Goal: Obtain resource: Download file/media

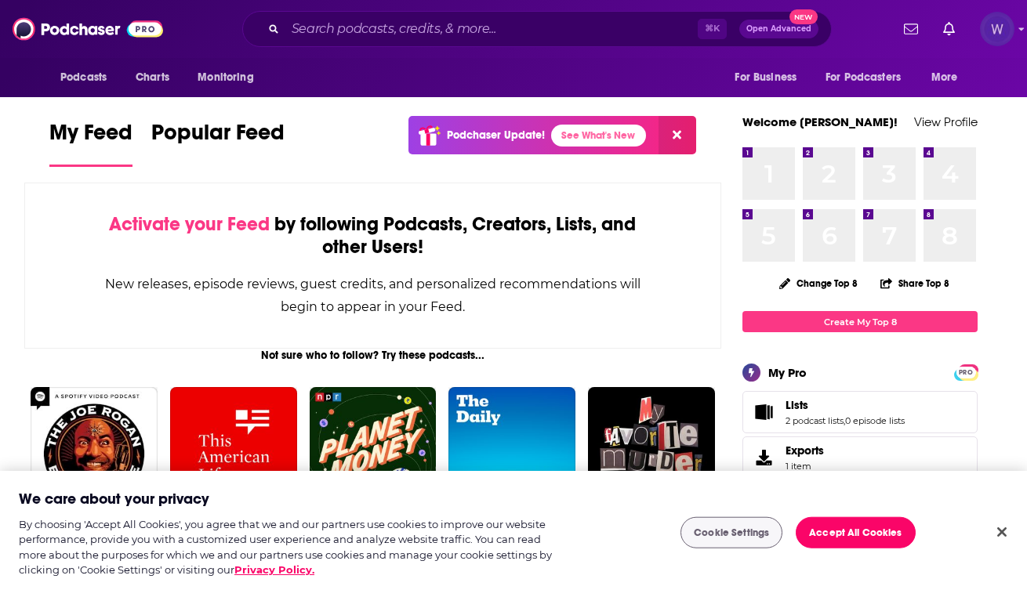
click at [1002, 27] on img "Logged in as realitymarble" at bounding box center [997, 29] width 34 height 34
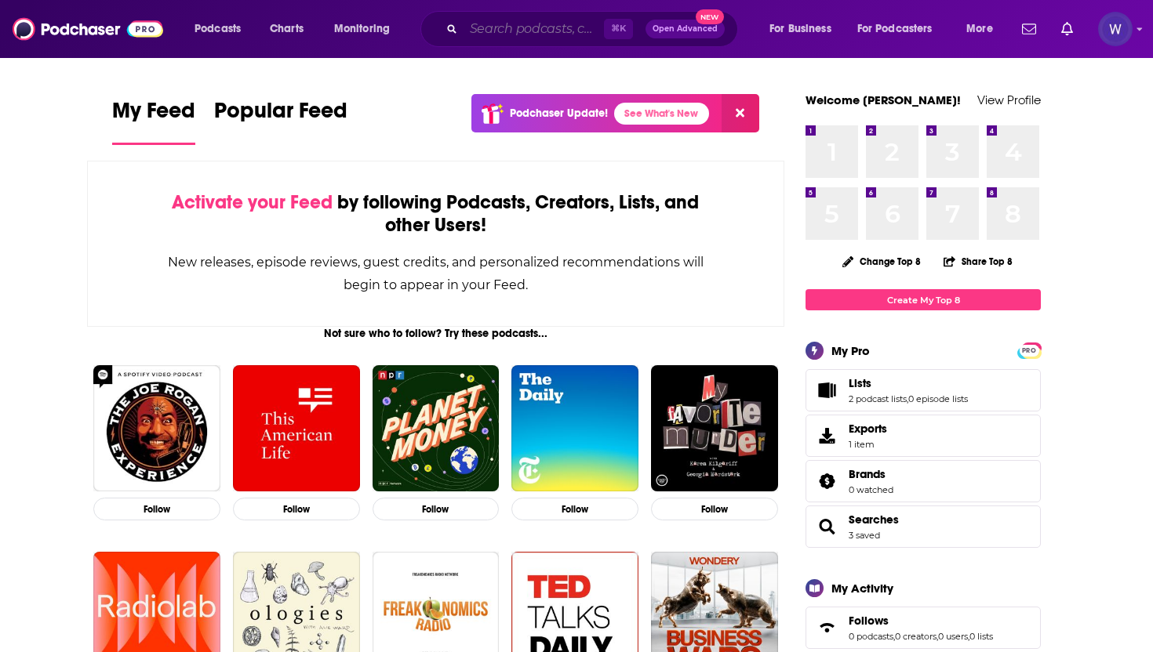
click at [493, 26] on input "Search podcasts, credits, & more..." at bounding box center [533, 28] width 140 height 25
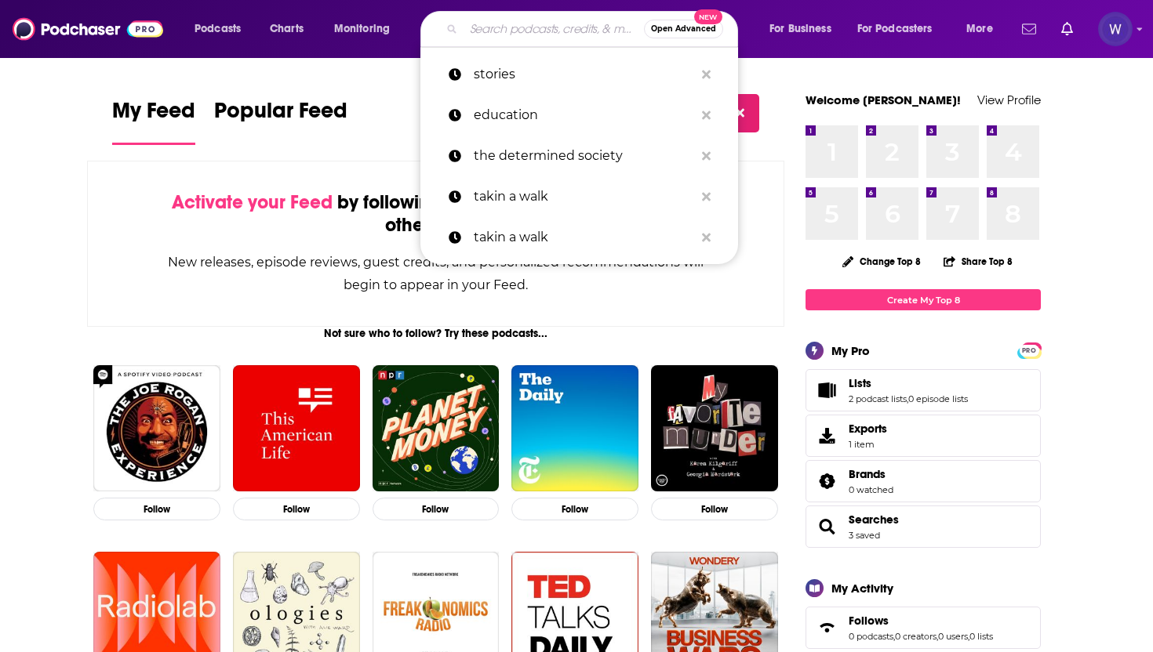
click at [1026, 32] on icon "Show notifications dropdown" at bounding box center [1029, 29] width 14 height 14
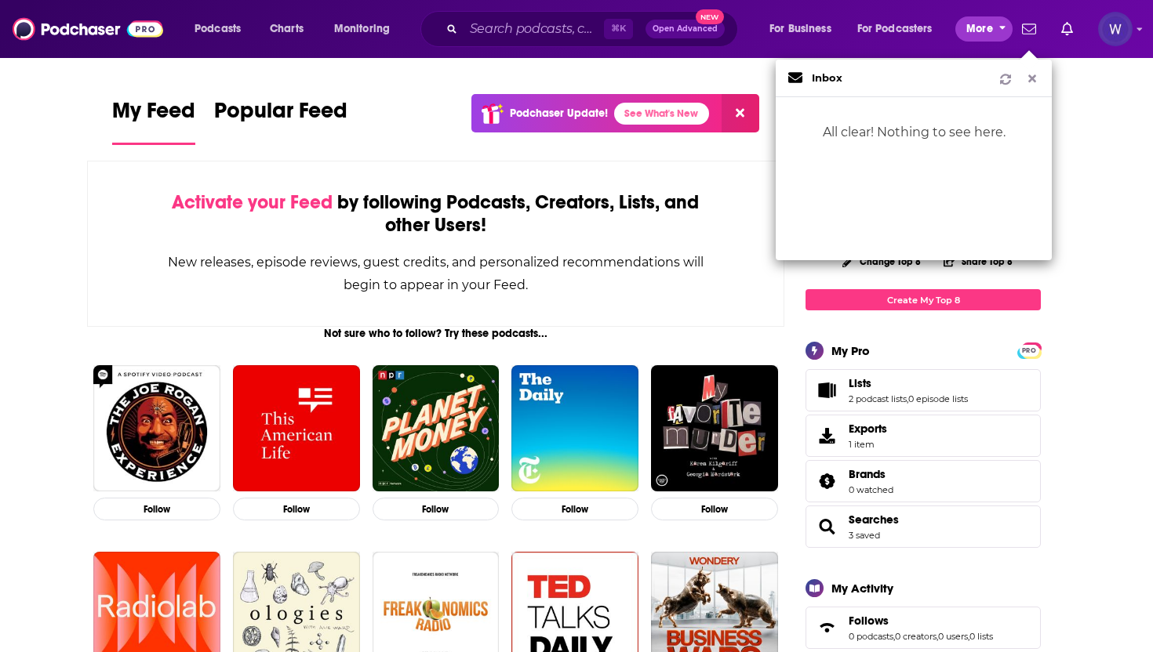
click at [986, 30] on span "More" at bounding box center [979, 29] width 27 height 22
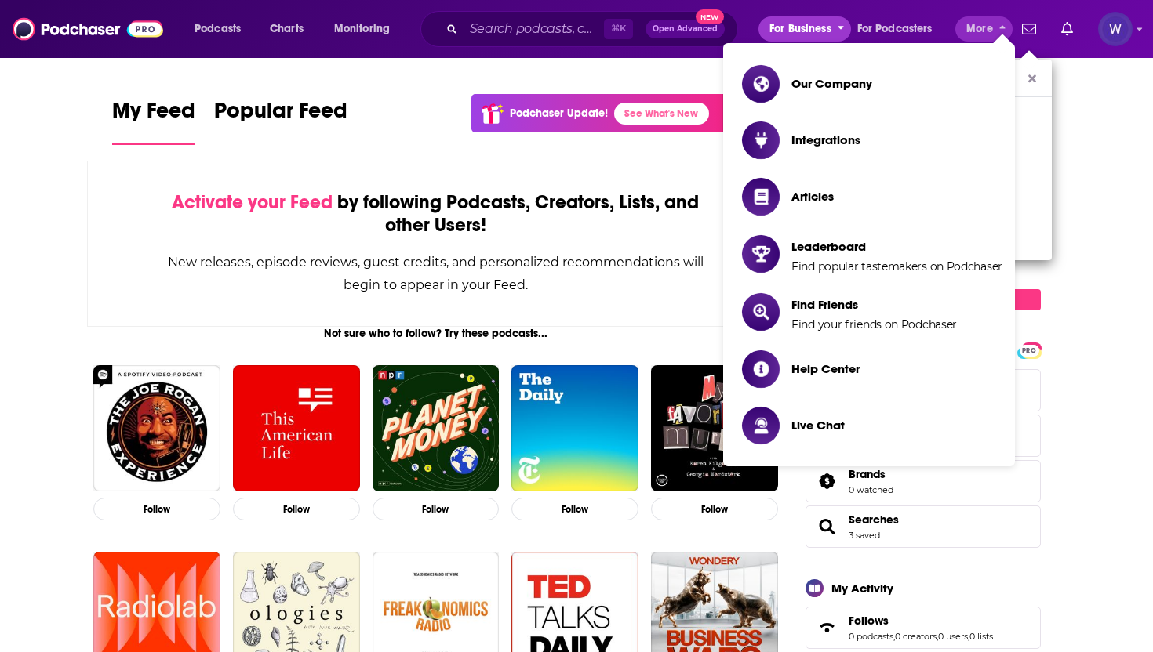
click at [803, 21] on span "For Business" at bounding box center [800, 29] width 62 height 22
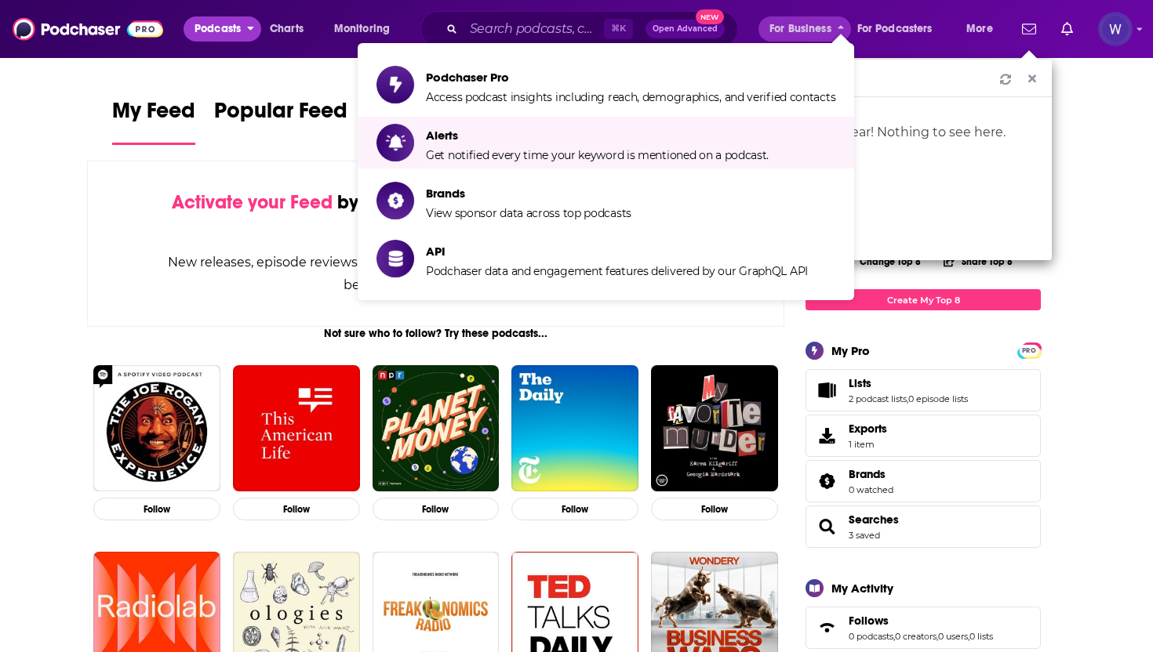
click at [224, 23] on span "Podcasts" at bounding box center [217, 29] width 46 height 22
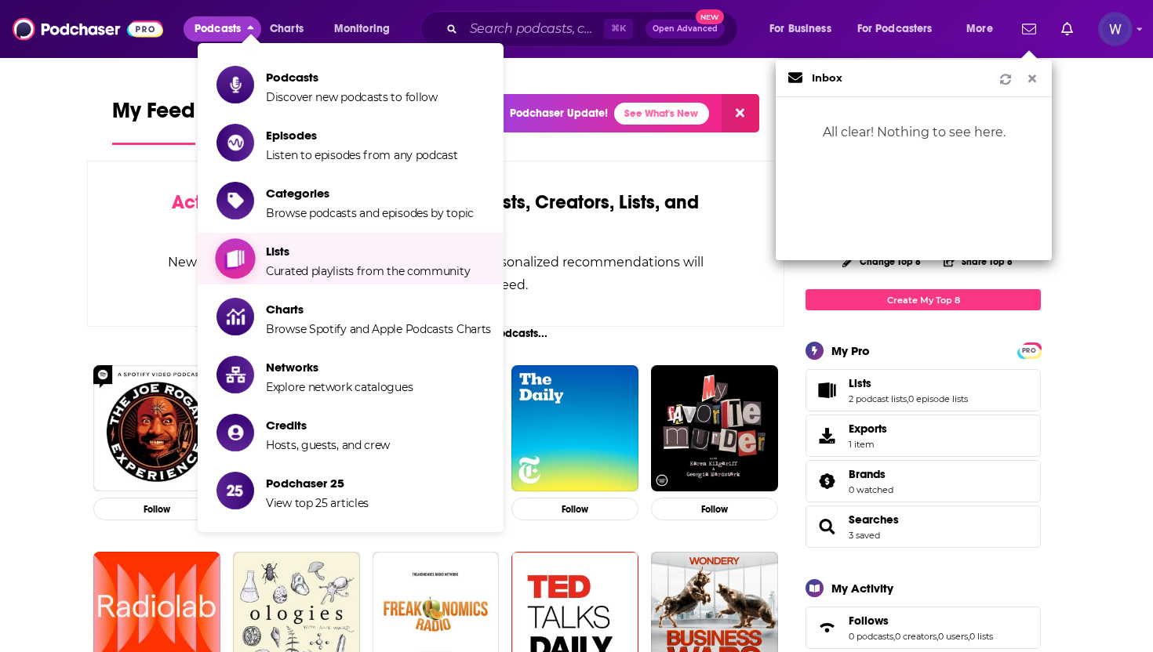
click at [332, 264] on span "Curated playlists from the community" at bounding box center [368, 271] width 204 height 14
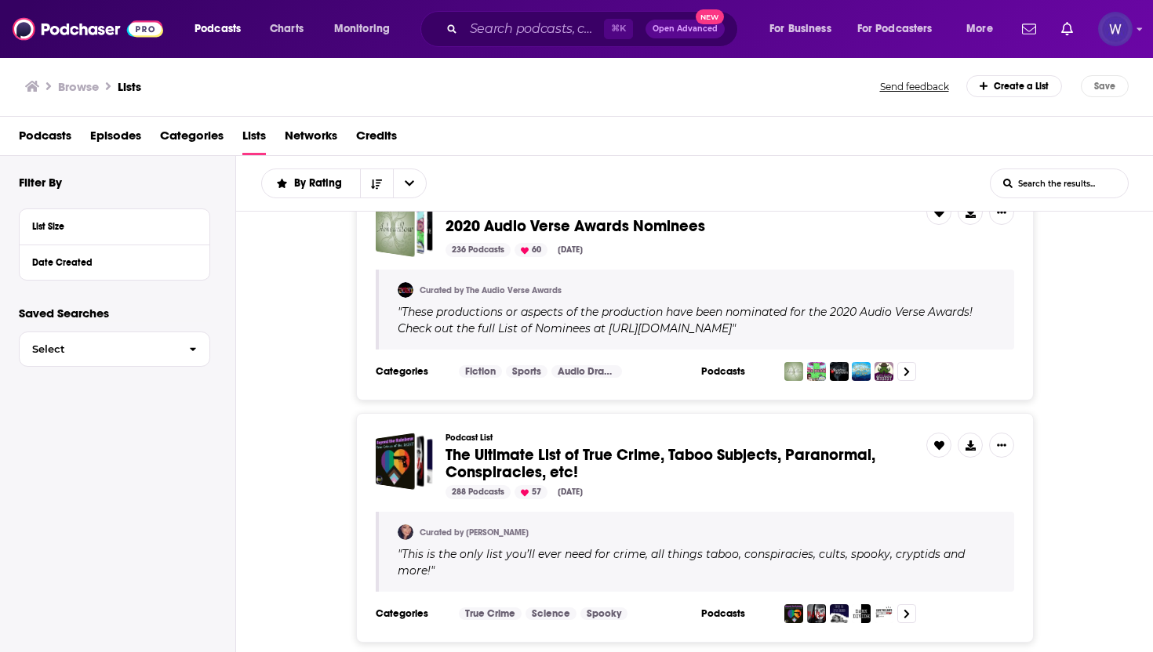
scroll to position [2245, 0]
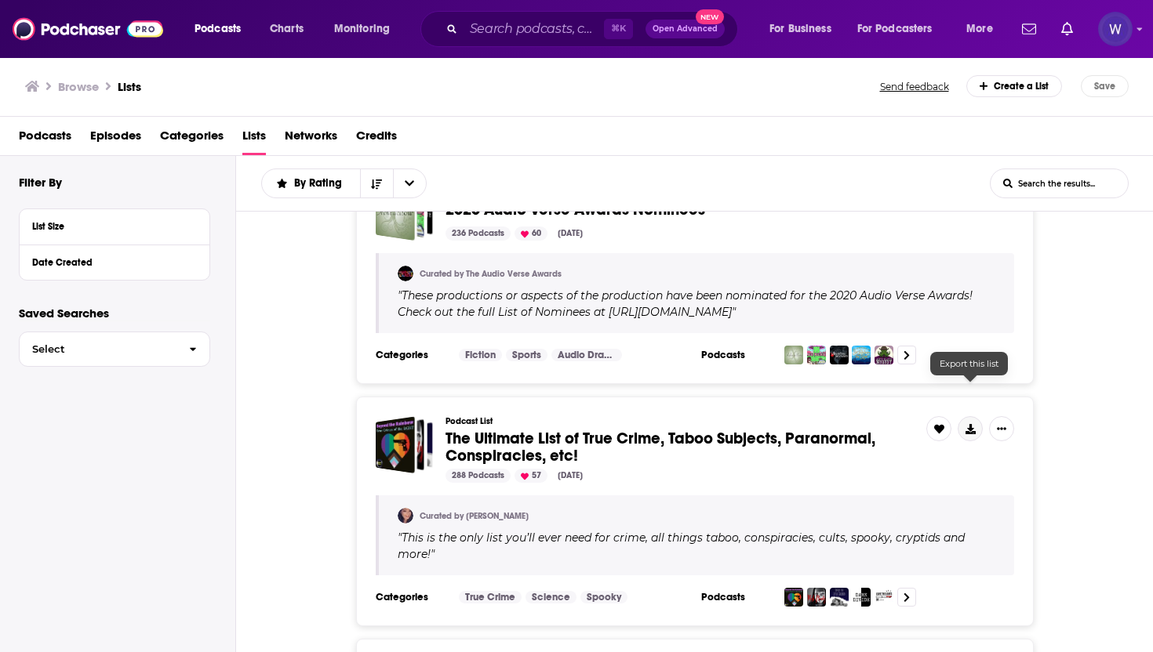
click at [965, 424] on icon at bounding box center [970, 429] width 10 height 10
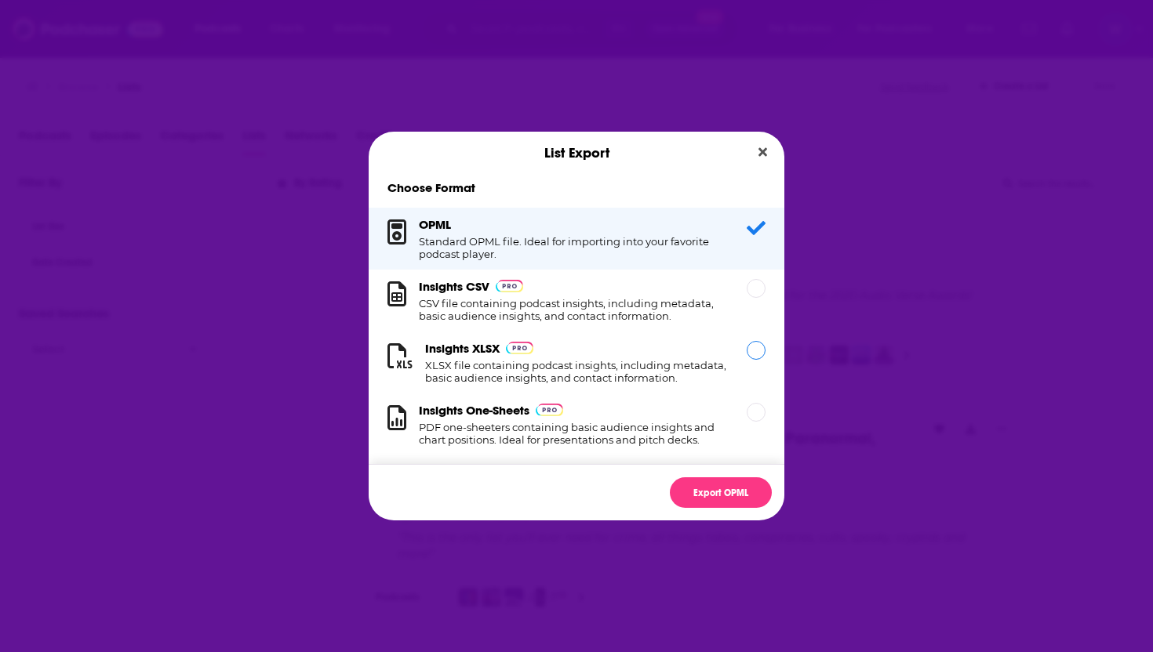
click at [606, 352] on div "Insights XLSX XLSX file containing podcast insights, including metadata, basic …" at bounding box center [576, 362] width 303 height 43
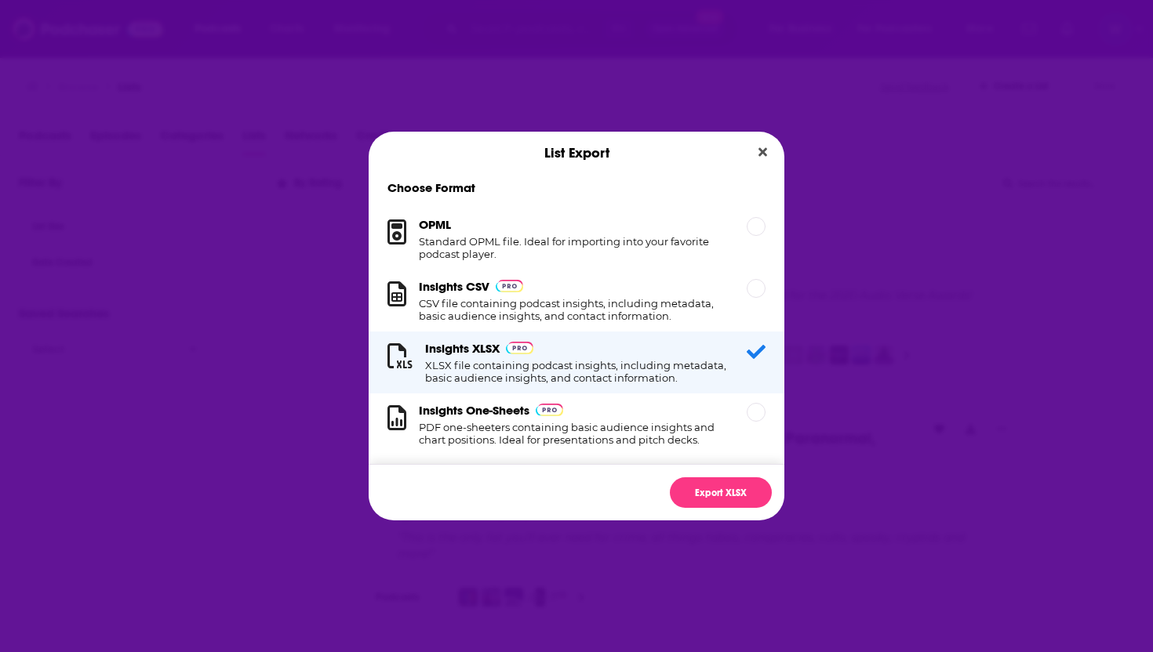
scroll to position [16, 0]
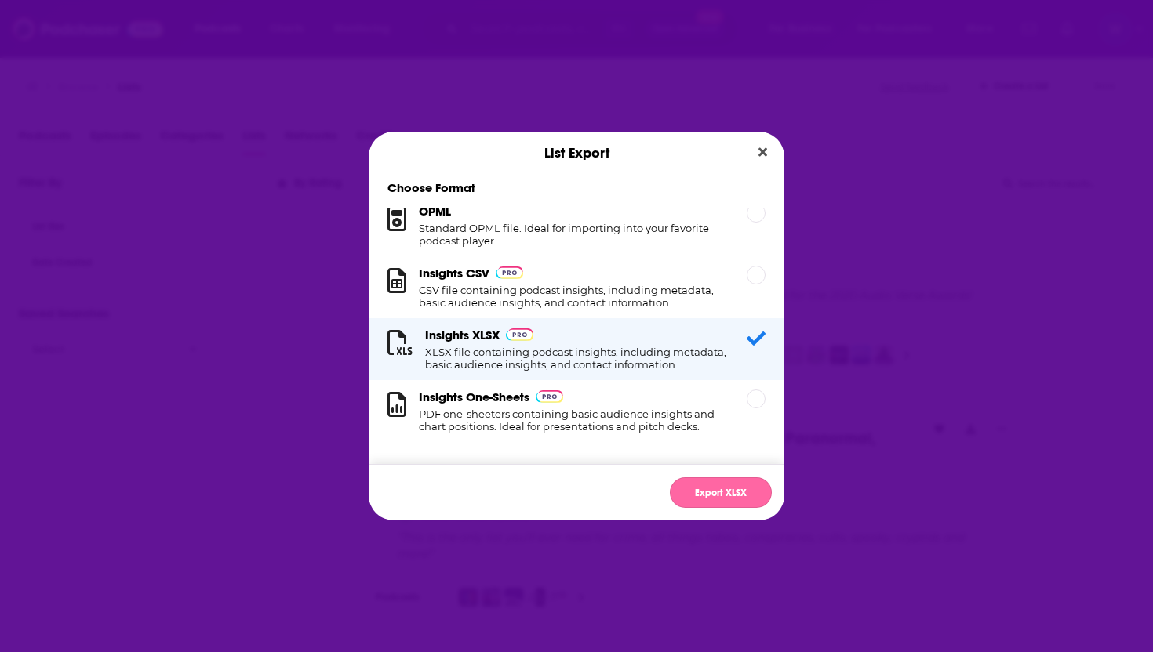
click at [717, 491] on button "Export XLSX" at bounding box center [721, 492] width 102 height 31
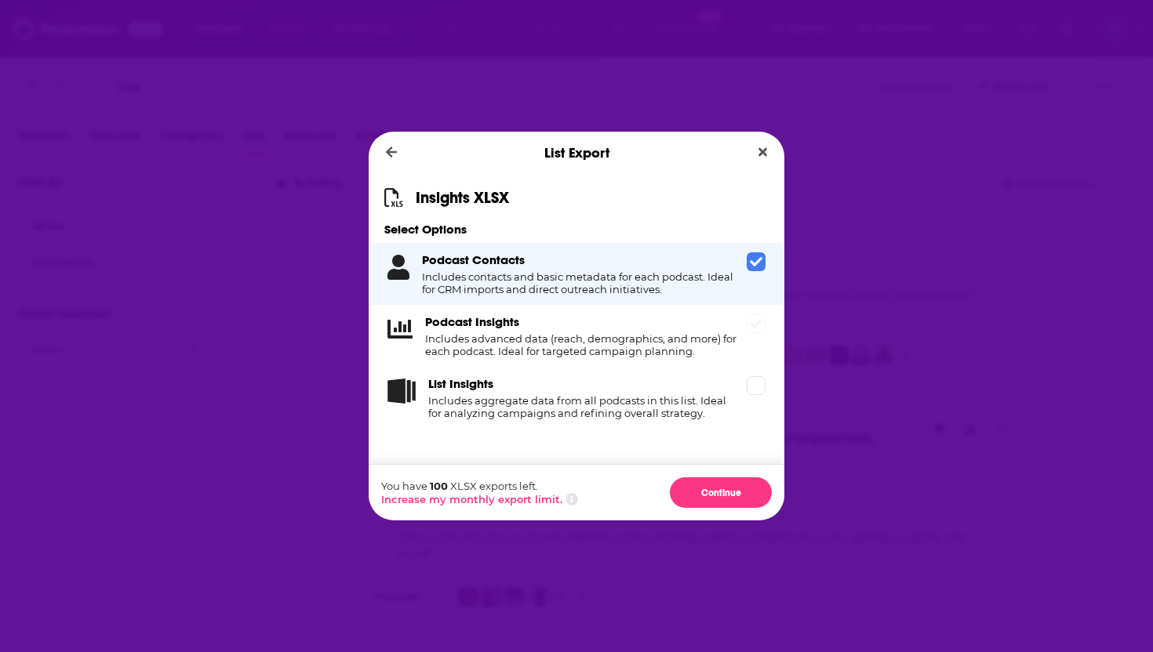
click at [748, 329] on span "Dialog" at bounding box center [755, 323] width 19 height 19
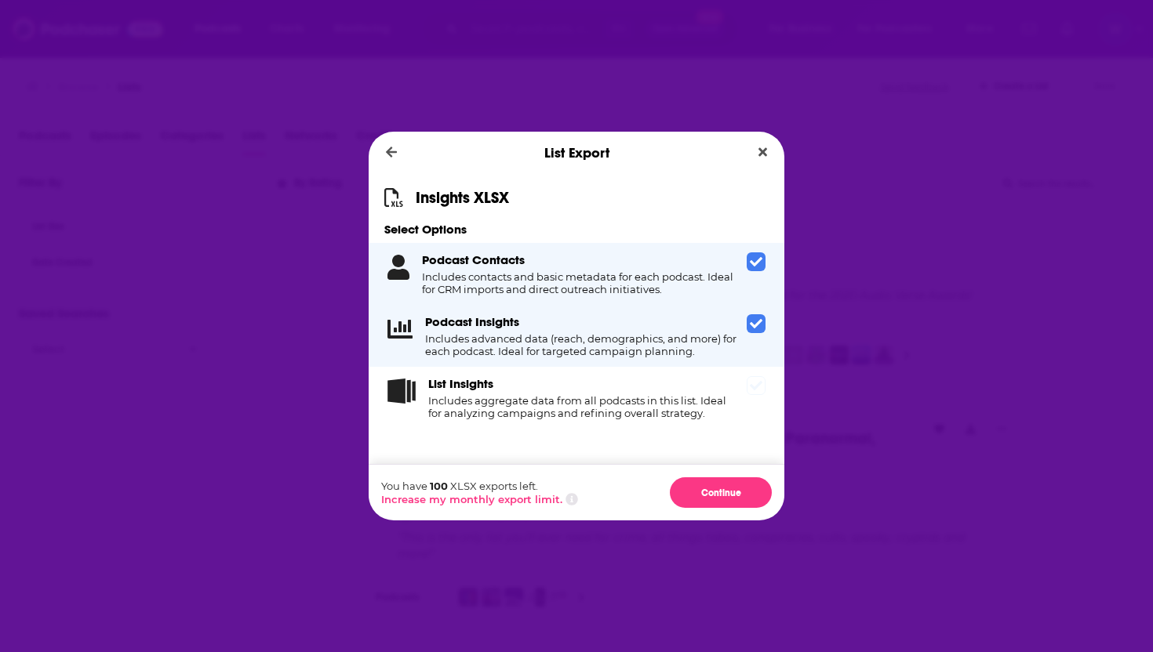
click at [754, 401] on div "List Insights Includes aggregate data from all podcasts in this list. Ideal for…" at bounding box center [576, 398] width 416 height 62
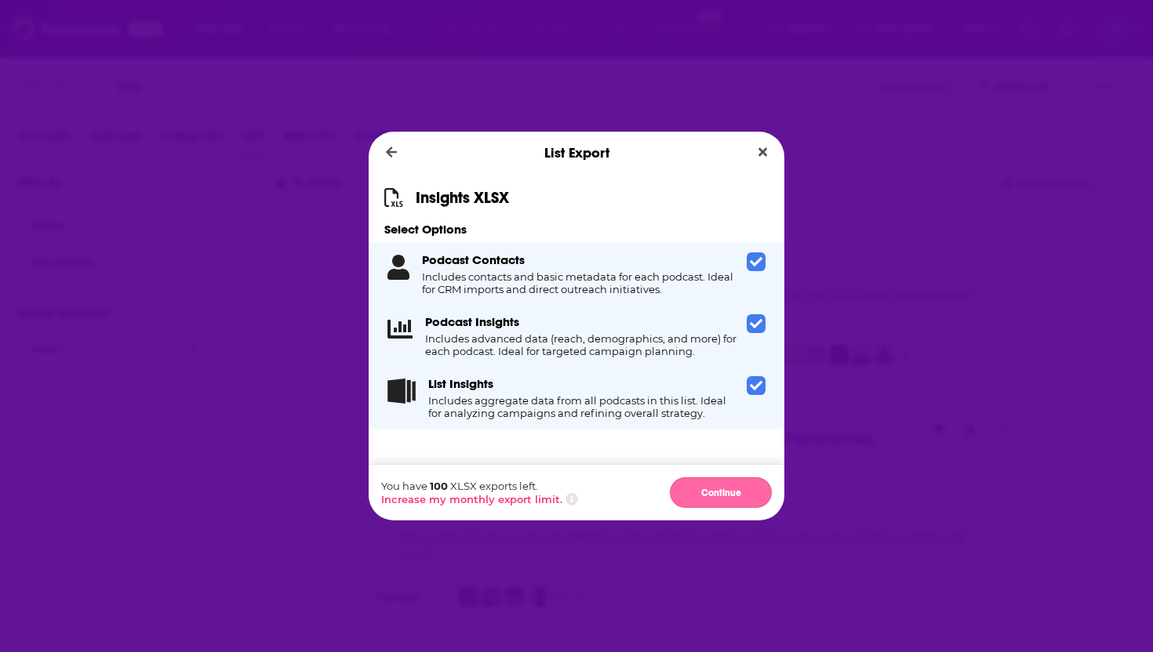
click at [697, 489] on button "Continue" at bounding box center [721, 492] width 102 height 31
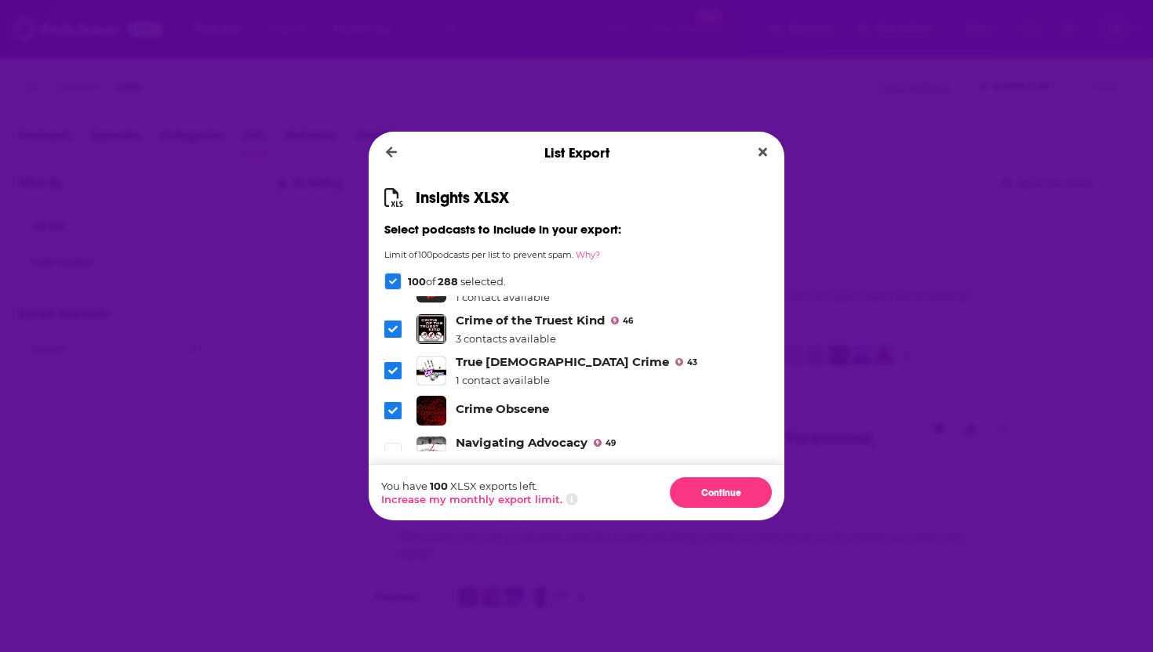
scroll to position [4061, 0]
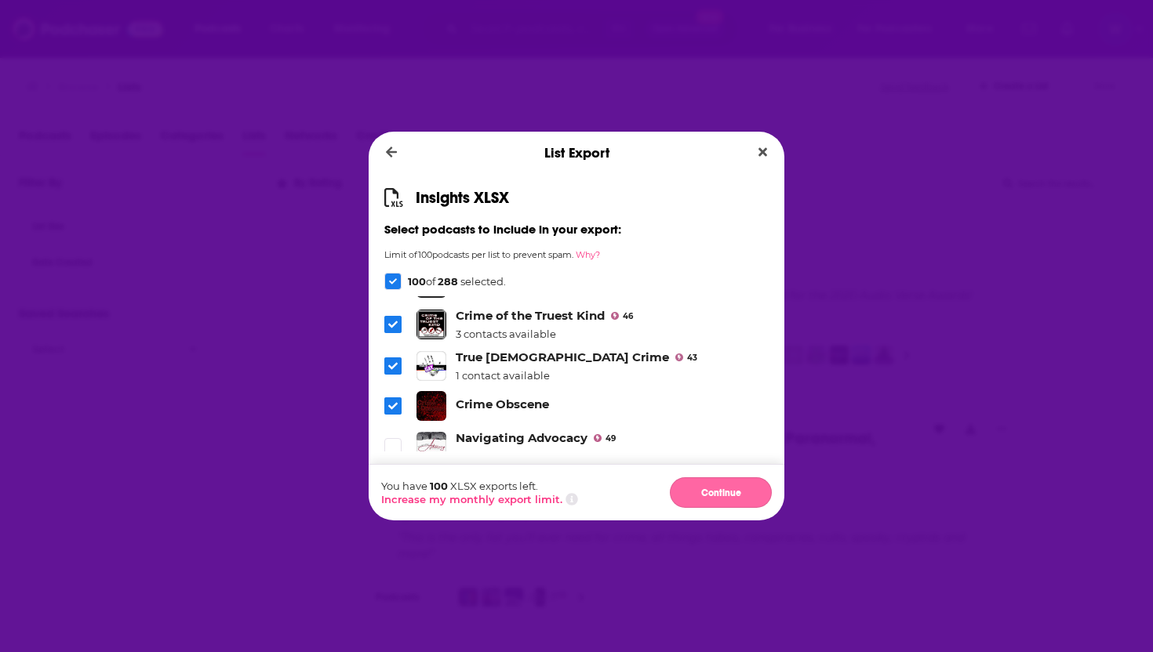
click at [719, 486] on button "Continue" at bounding box center [721, 492] width 102 height 31
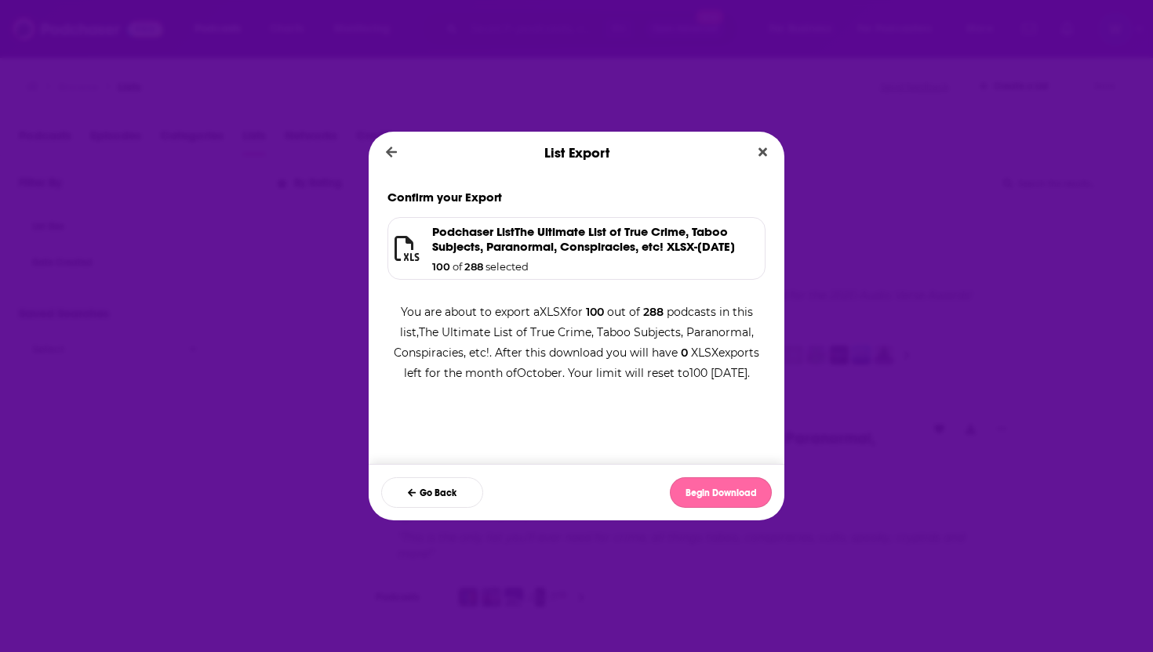
click at [737, 494] on button "Begin Download" at bounding box center [721, 492] width 102 height 31
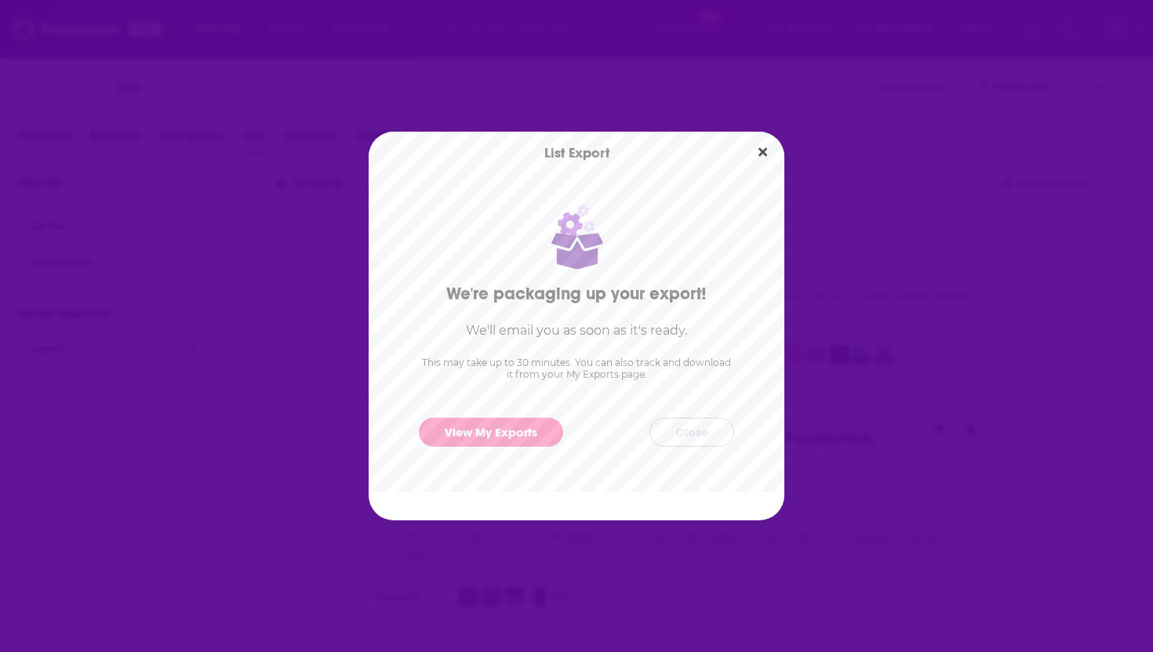
click at [715, 435] on button "Close" at bounding box center [691, 432] width 85 height 29
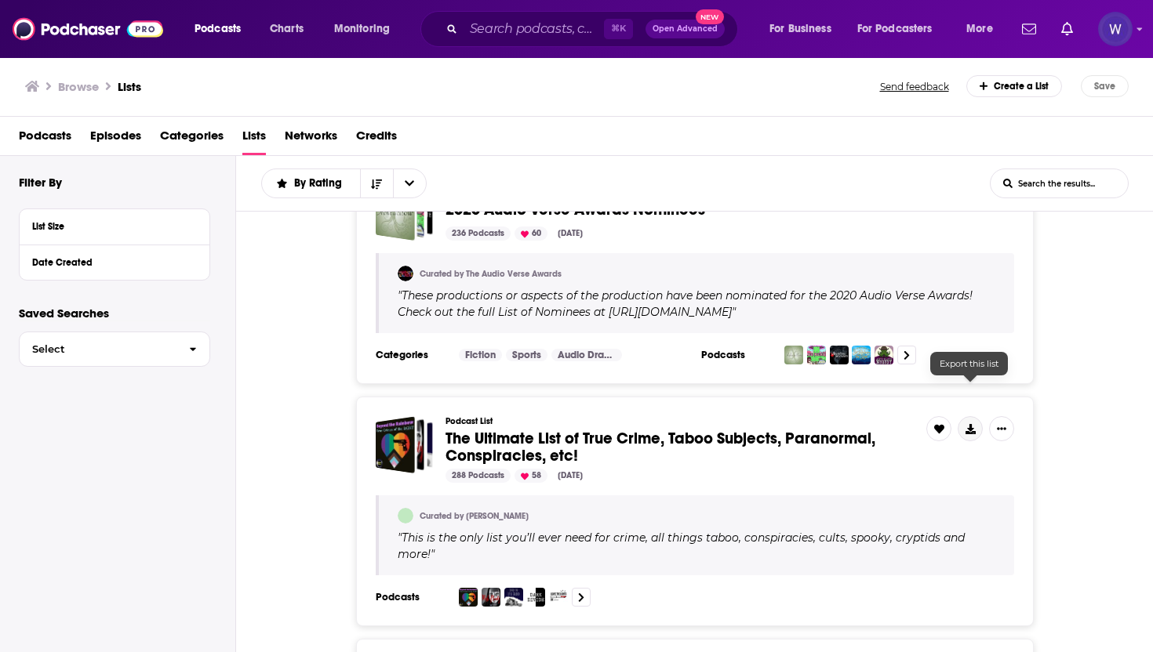
click at [973, 424] on icon at bounding box center [970, 429] width 10 height 10
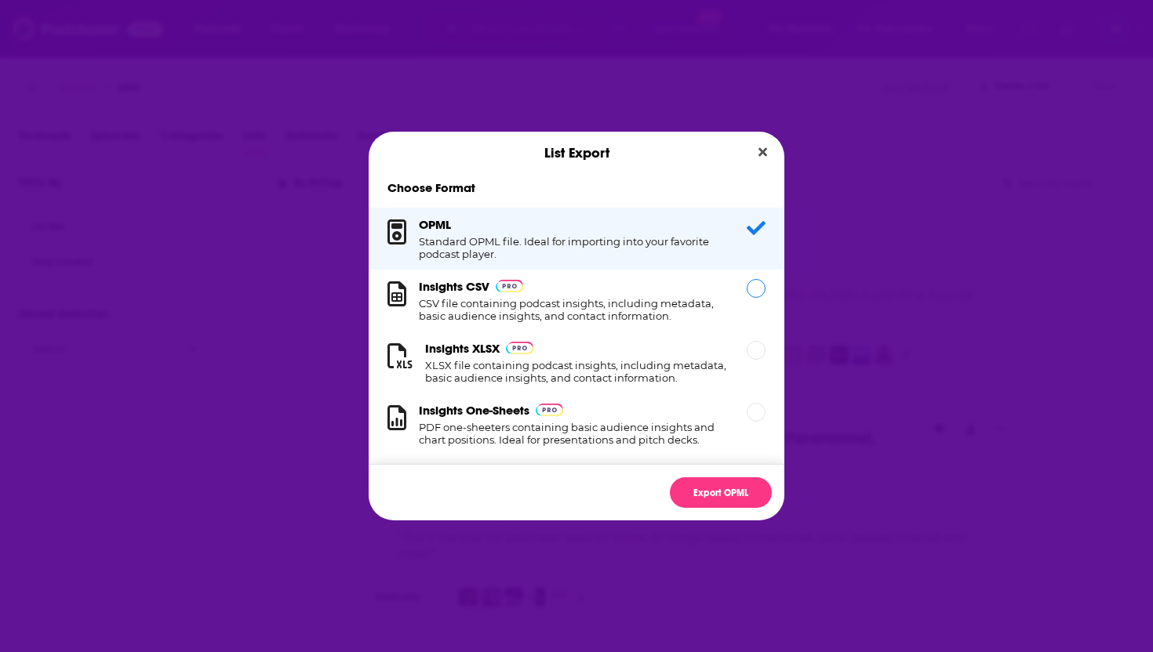
click at [702, 297] on div "Insights CSV CSV file containing podcast insights, including metadata, basic au…" at bounding box center [573, 300] width 309 height 43
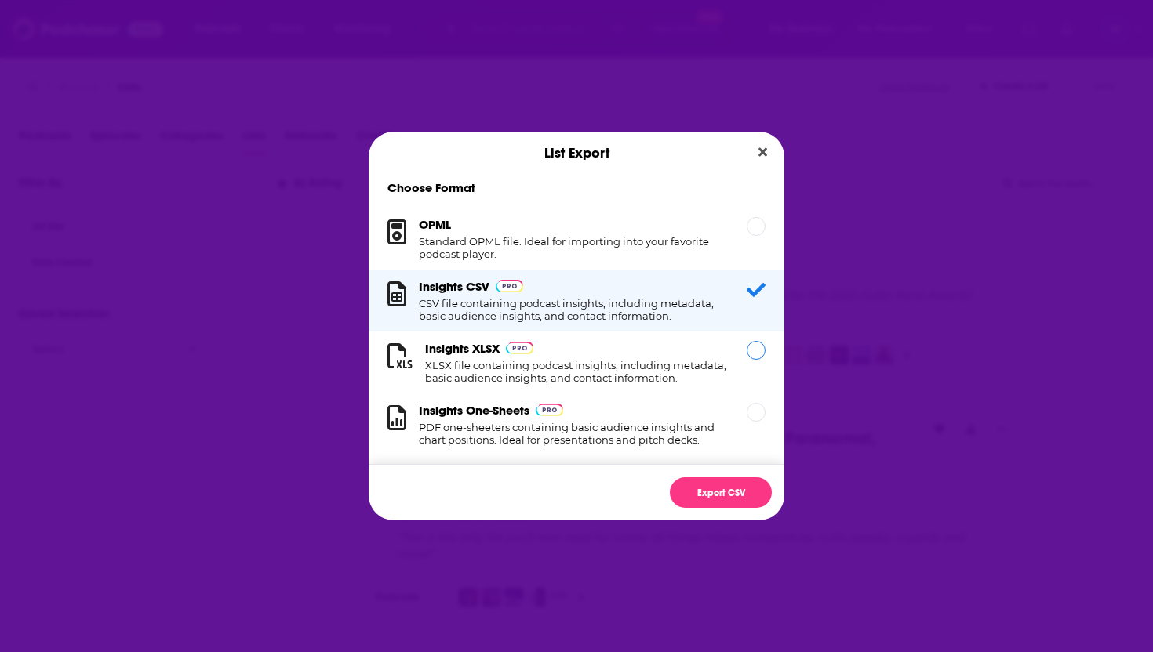
click at [662, 347] on div "Insights XLSX XLSX file containing podcast insights, including metadata, basic …" at bounding box center [576, 362] width 303 height 43
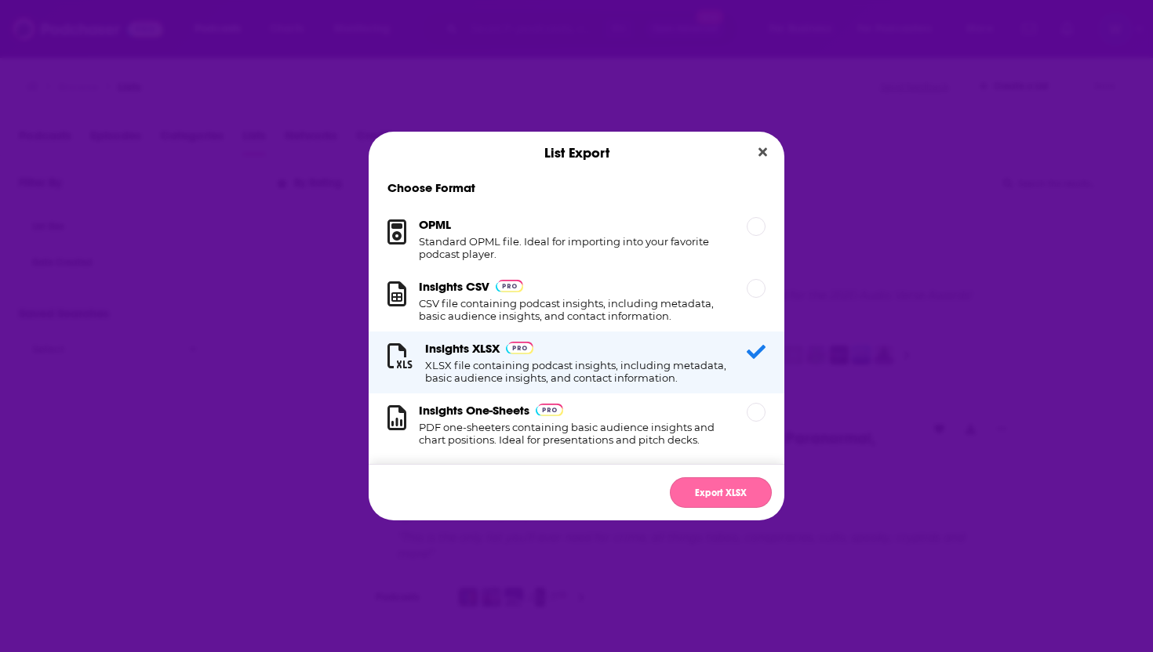
click at [743, 488] on button "Export XLSX" at bounding box center [721, 492] width 102 height 31
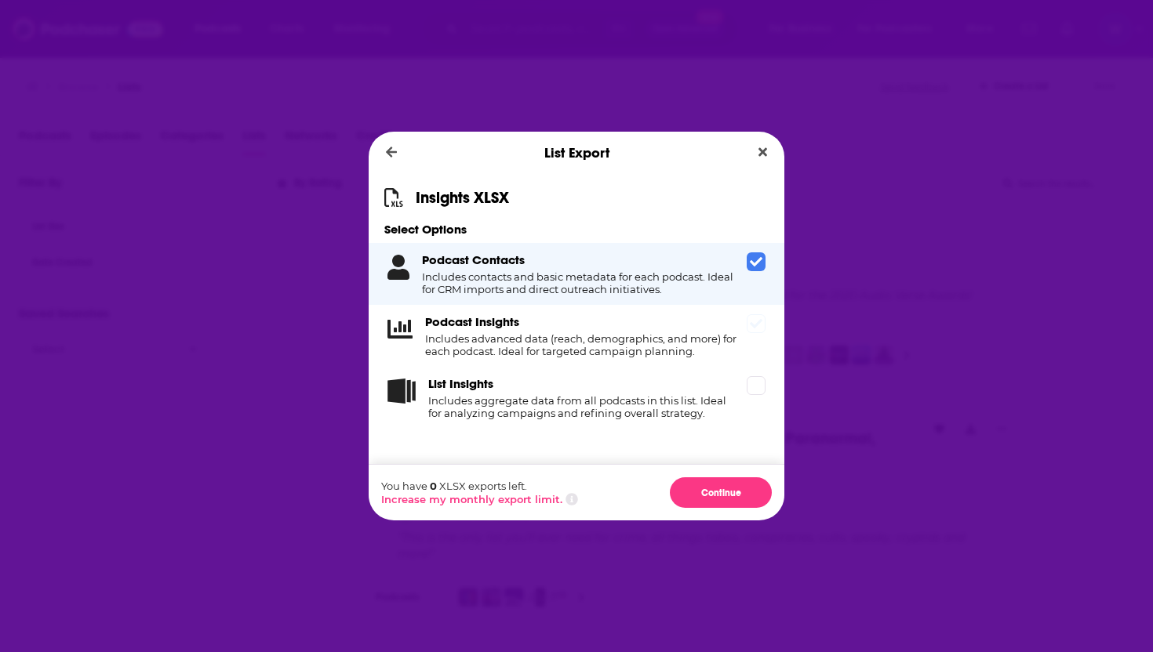
click at [628, 359] on div "Podcast Insights Includes advanced data (reach, demographics, and more) for eac…" at bounding box center [576, 336] width 416 height 62
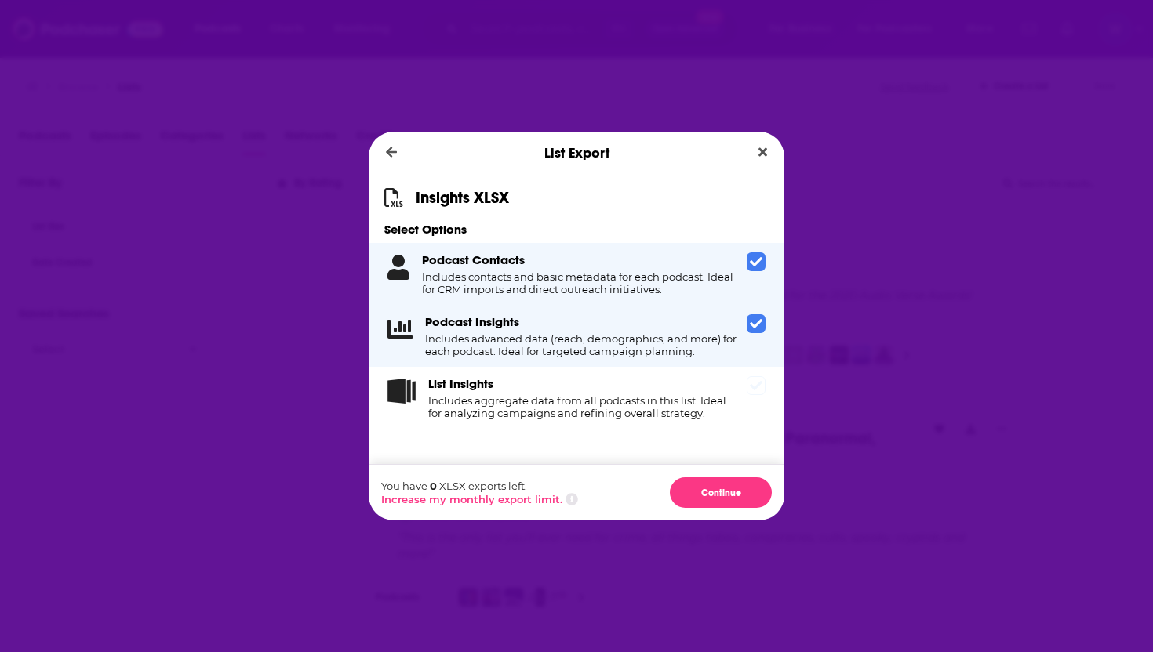
click at [655, 383] on div "List Insights Includes aggregate data from all podcasts in this list. Ideal for…" at bounding box center [584, 397] width 312 height 43
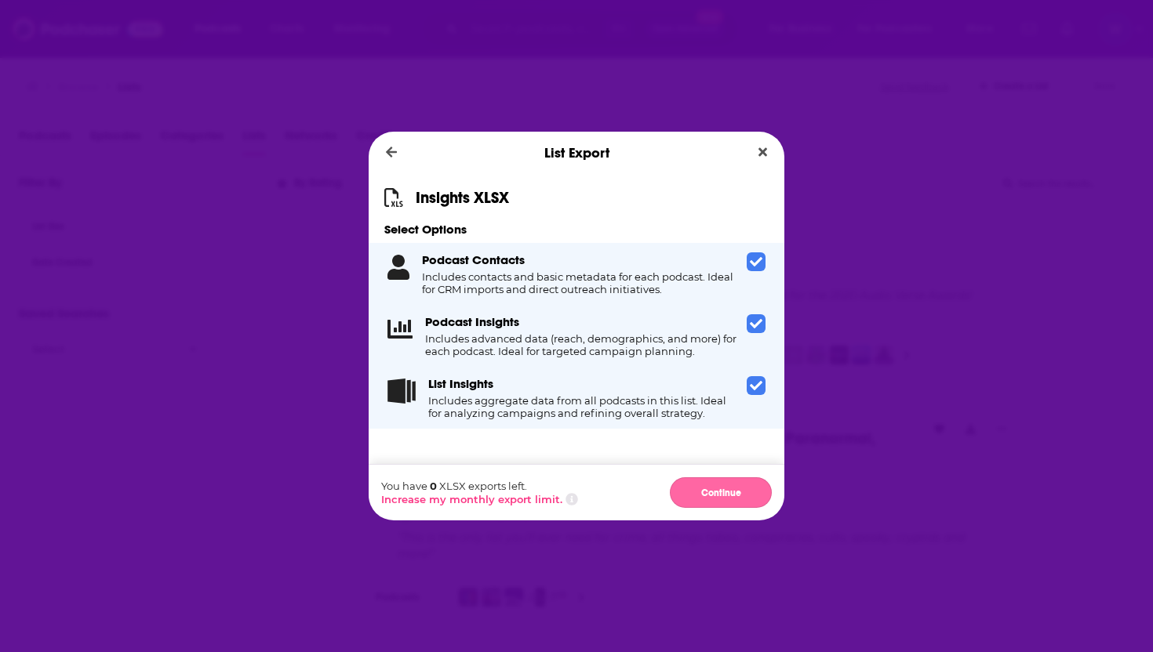
click at [721, 485] on button "Continue" at bounding box center [721, 492] width 102 height 31
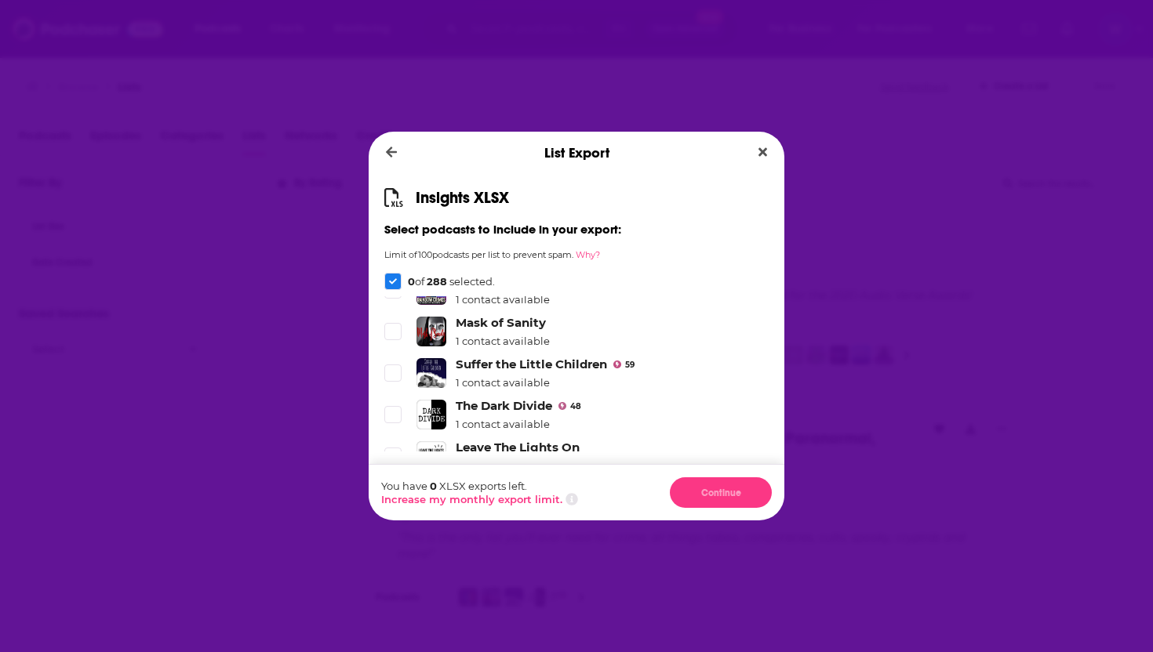
scroll to position [0, 0]
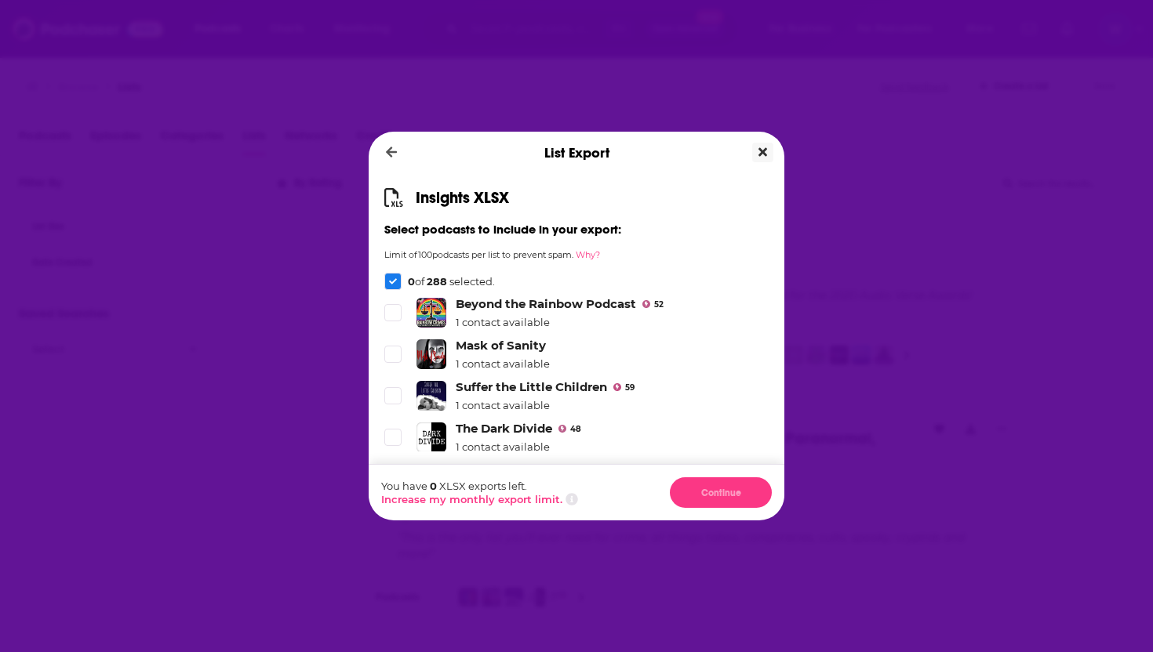
click at [762, 156] on icon "Close" at bounding box center [762, 152] width 9 height 13
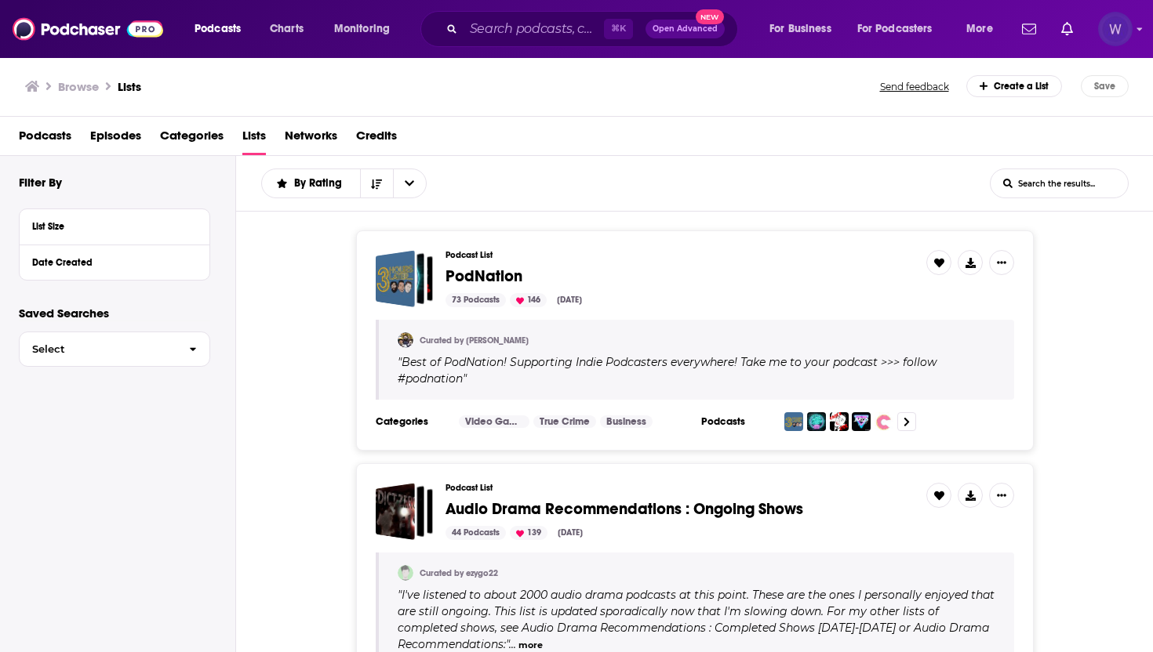
click at [1026, 20] on img "Logged in as realitymarble" at bounding box center [1115, 29] width 34 height 34
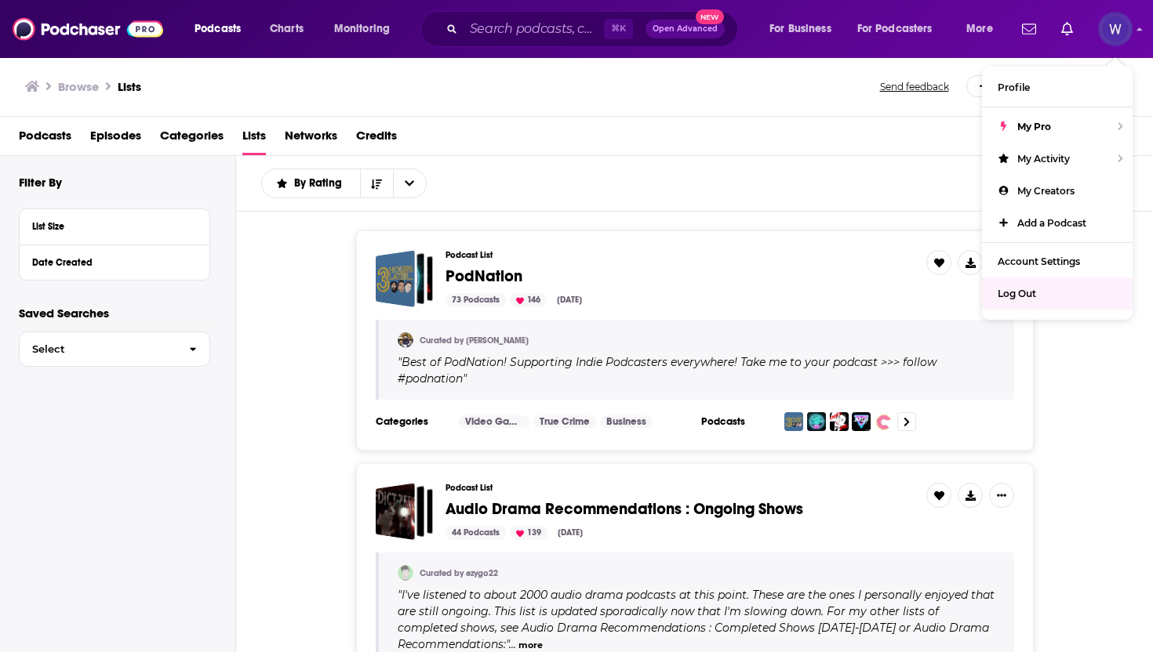
click at [1026, 398] on div "Podcast List PodNation 73 Podcasts 146 Sep 22, 2025 Curated by Alex " Best of P…" at bounding box center [694, 341] width 917 height 220
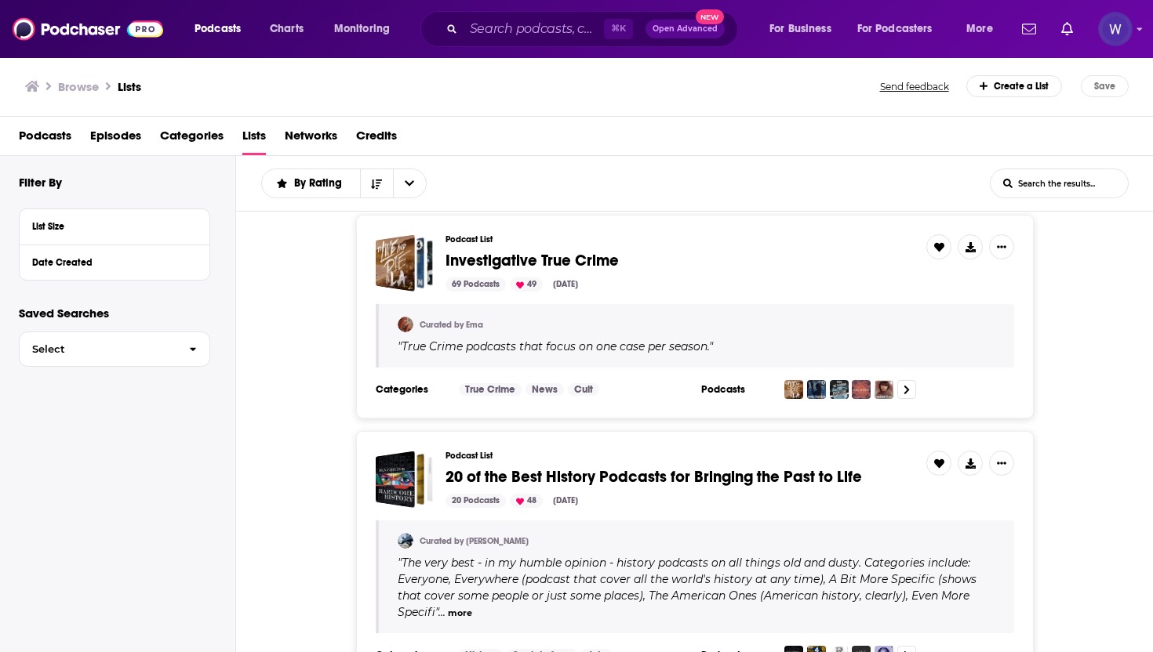
scroll to position [3388, 0]
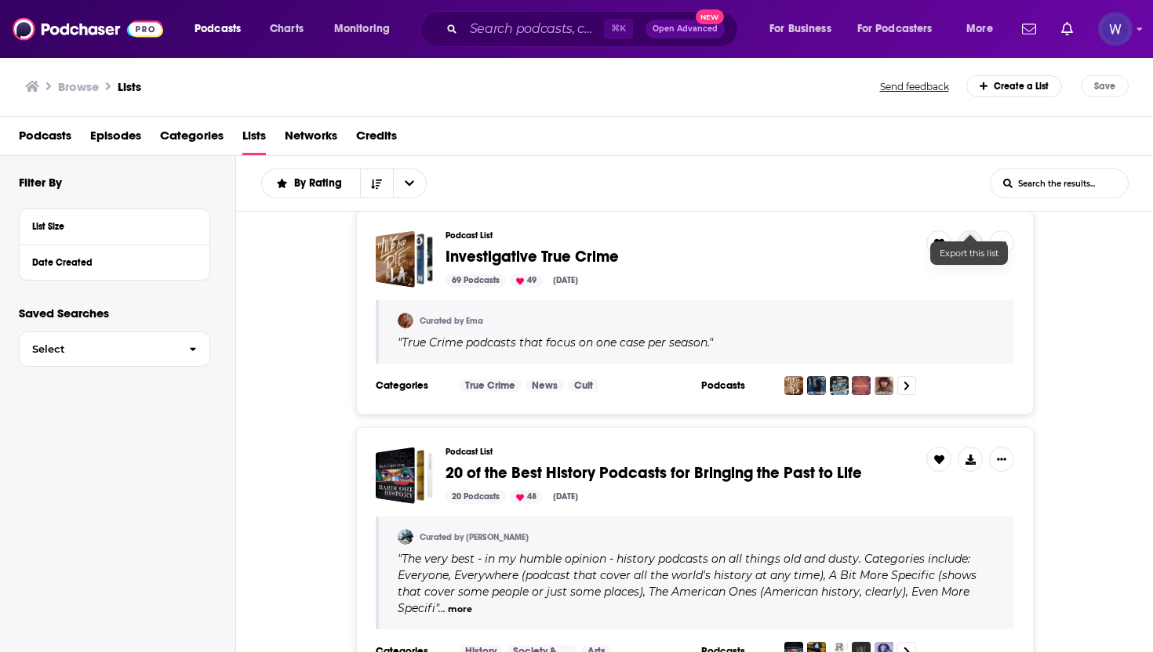
click at [965, 238] on icon at bounding box center [970, 243] width 10 height 10
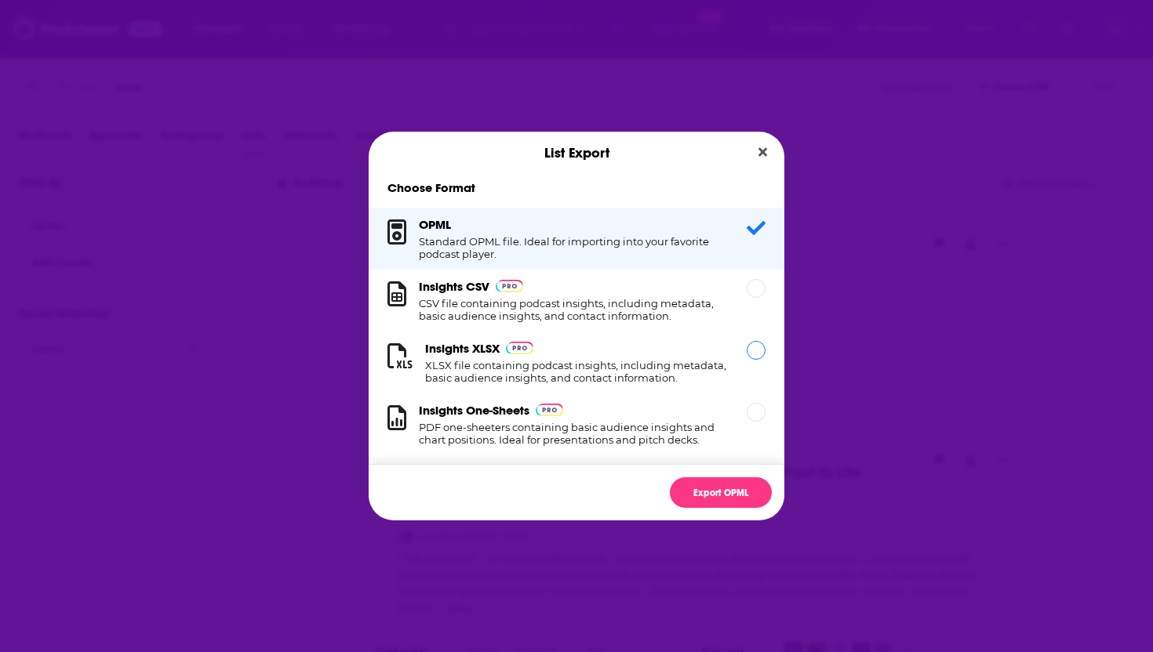
click at [646, 362] on h1 "XLSX file containing podcast insights, including metadata, basic audience insig…" at bounding box center [576, 371] width 303 height 25
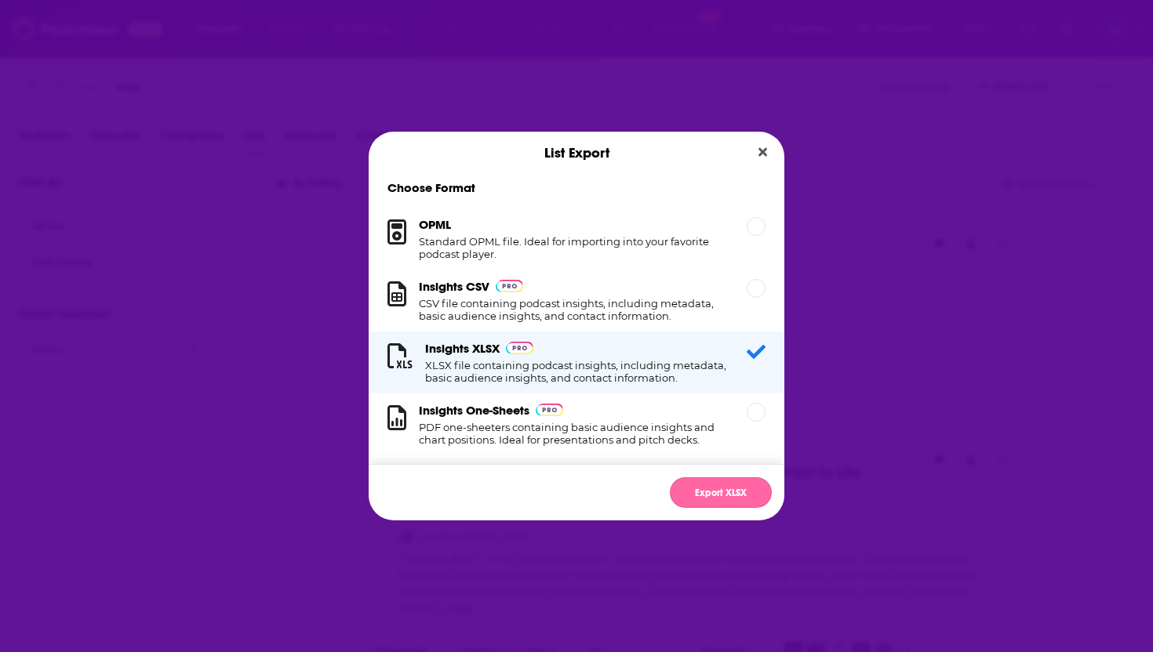
click at [719, 481] on button "Export XLSX" at bounding box center [721, 492] width 102 height 31
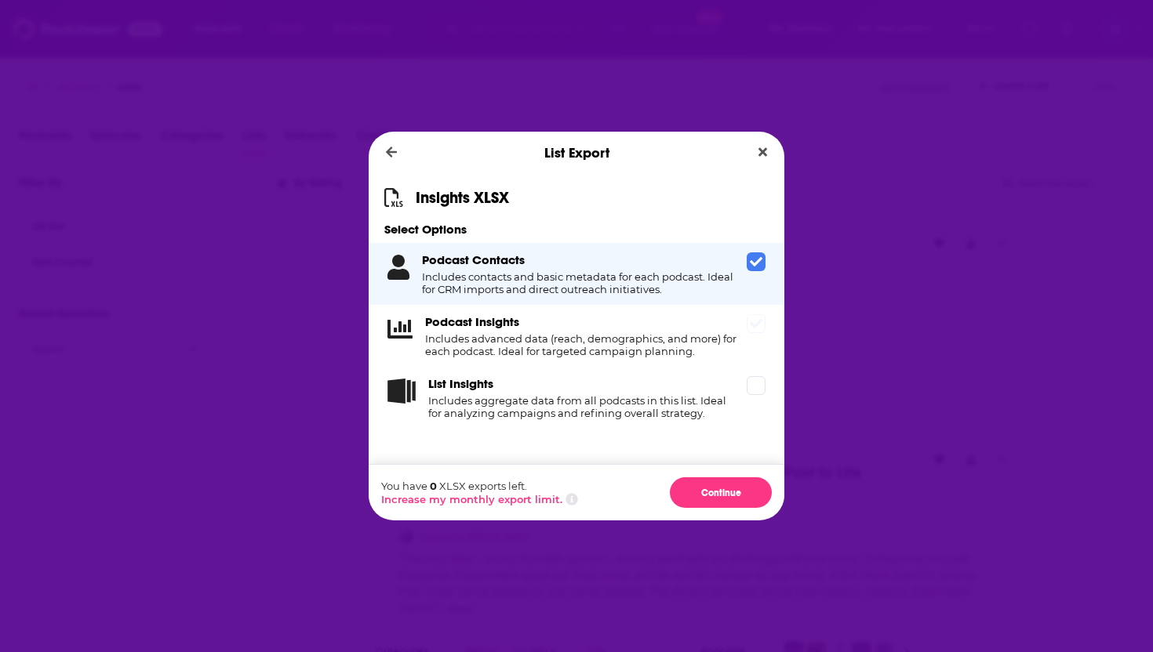
click at [636, 352] on h4 "Includes advanced data (reach, demographics, and more) for each podcast. Ideal …" at bounding box center [582, 344] width 315 height 25
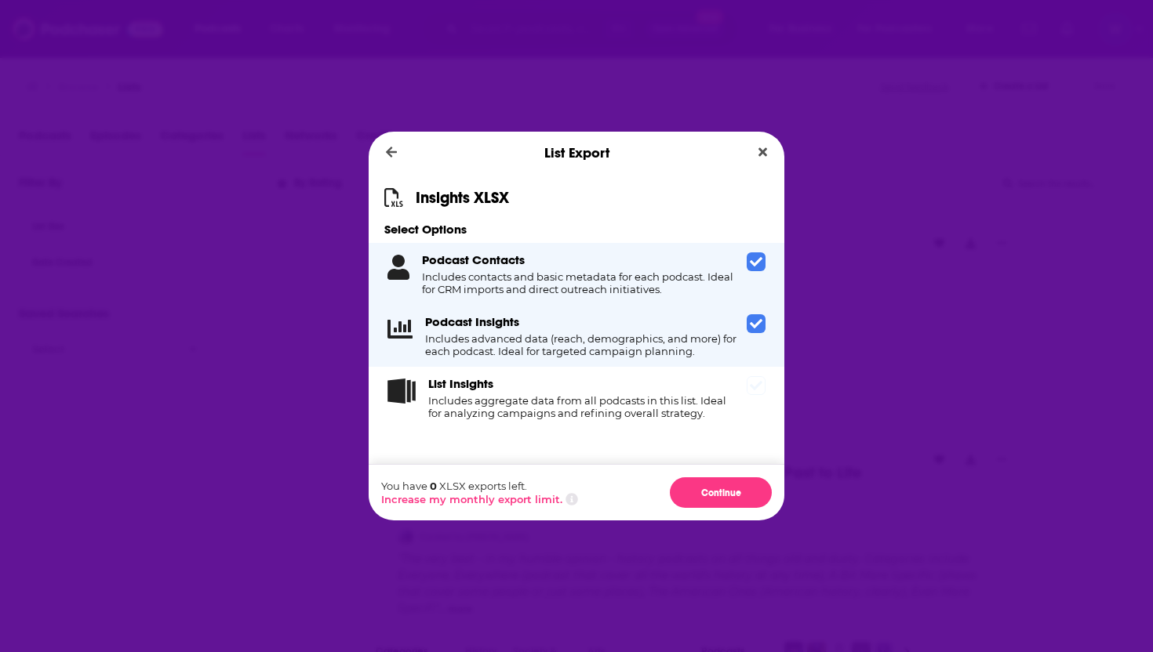
click at [682, 400] on h4 "Includes aggregate data from all podcasts in this list. Ideal for analyzing cam…" at bounding box center [584, 406] width 312 height 25
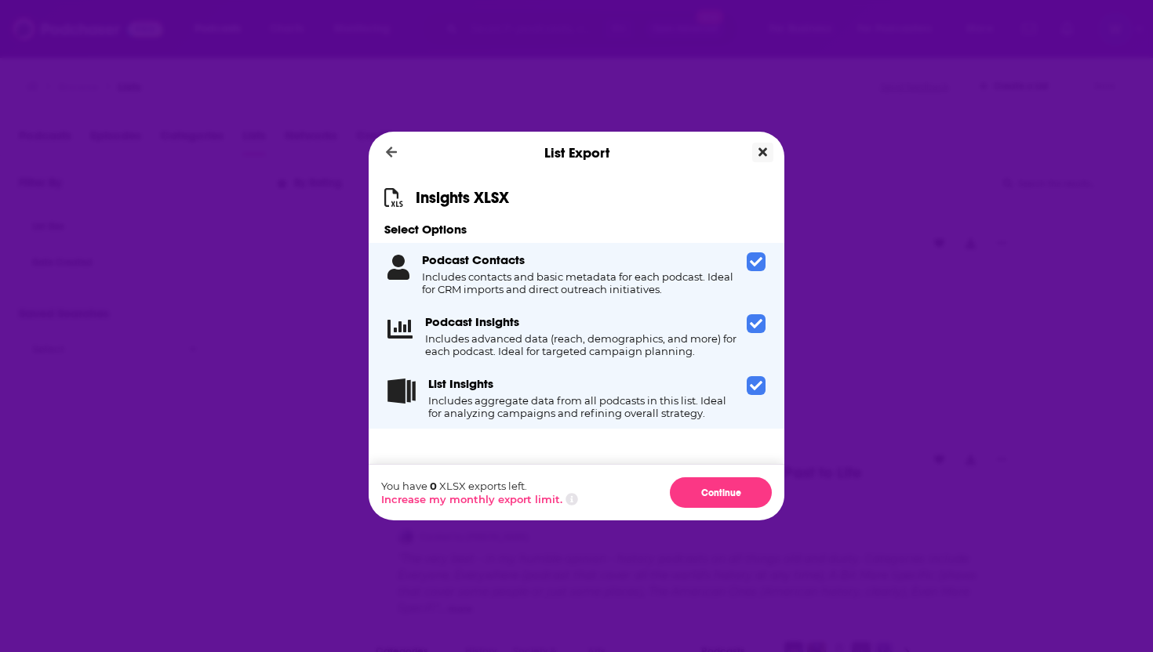
click at [768, 148] on button "Close" at bounding box center [762, 153] width 21 height 20
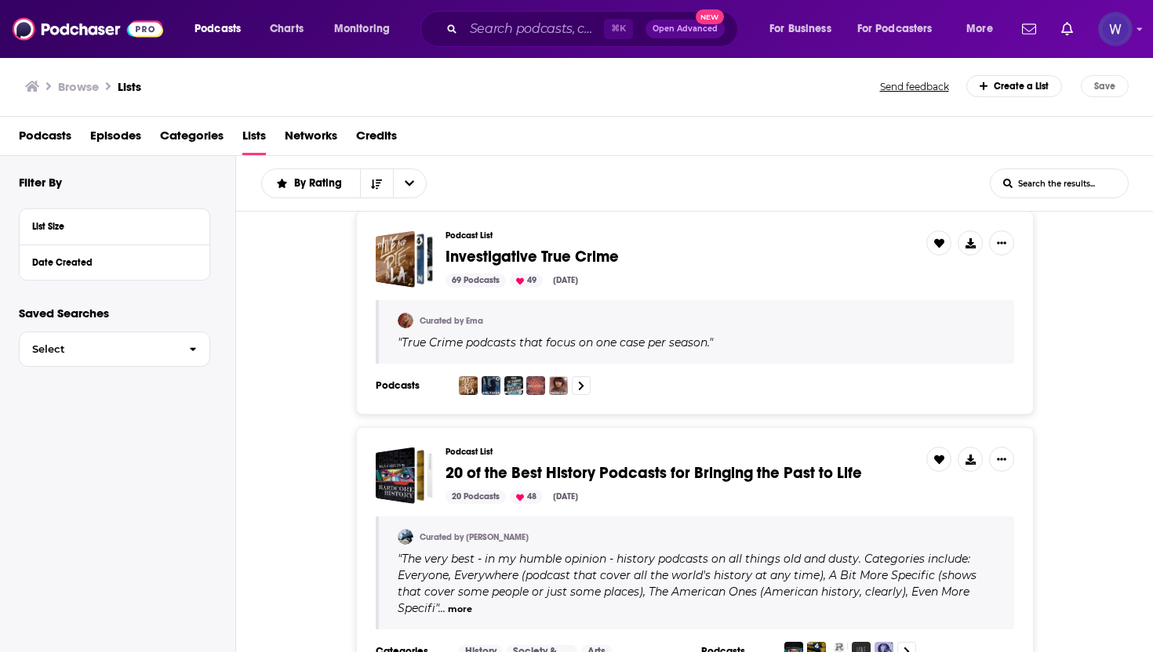
scroll to position [3387, 0]
click at [1026, 30] on div "Podcasts Charts Monitoring ⌘ K Open Advanced New For Business For Podcasters Mo…" at bounding box center [576, 29] width 1153 height 58
click at [1026, 35] on img "Logged in as realitymarble" at bounding box center [1115, 29] width 34 height 34
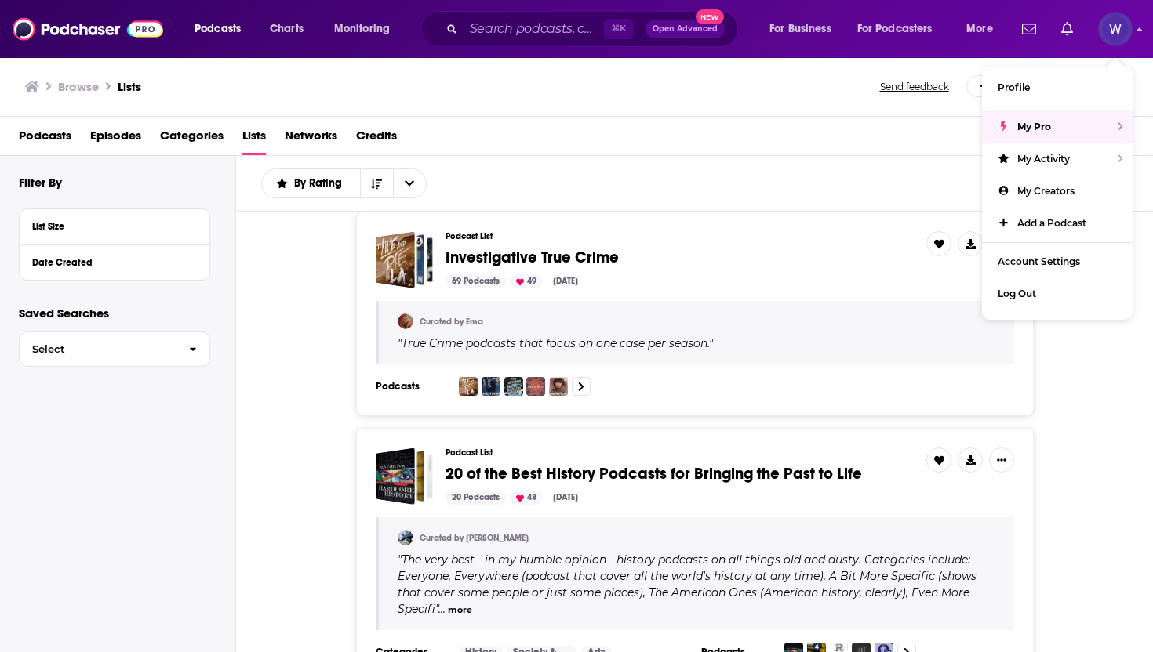
click at [281, 367] on div "Podcast List Investigative True Crime 69 Podcasts 49 Aug 27, 2025 Curated by Em…" at bounding box center [694, 314] width 917 height 204
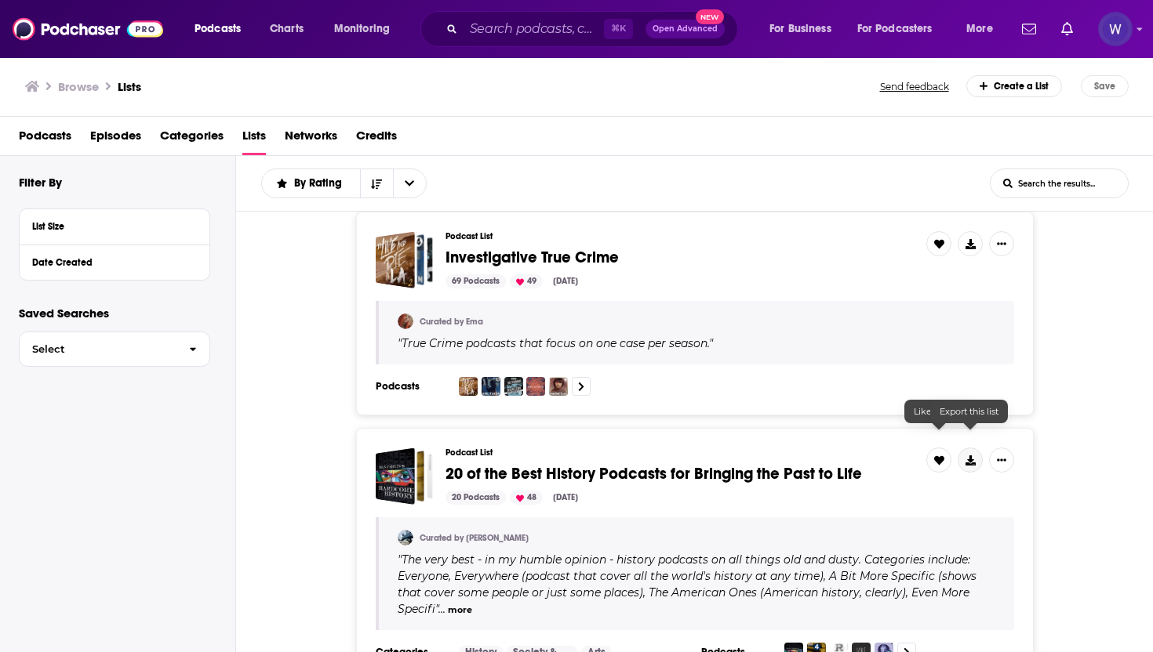
click at [973, 456] on icon at bounding box center [970, 461] width 10 height 10
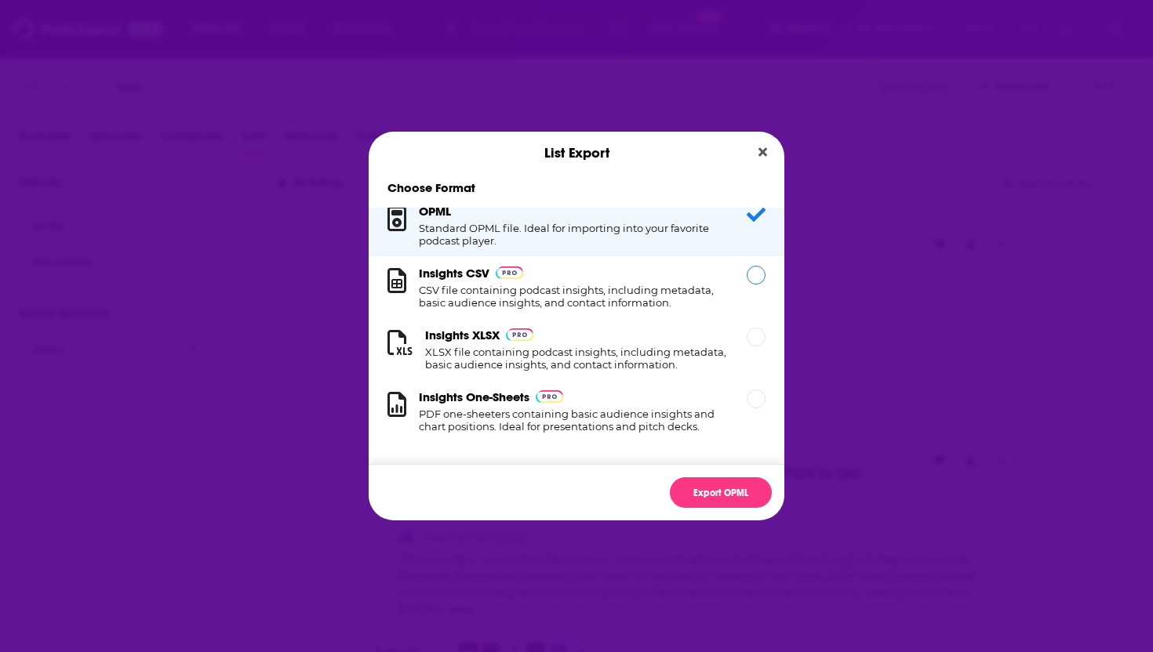
scroll to position [16, 0]
click at [674, 339] on div "Insights XLSX XLSX file containing podcast insights, including metadata, basic …" at bounding box center [576, 349] width 303 height 43
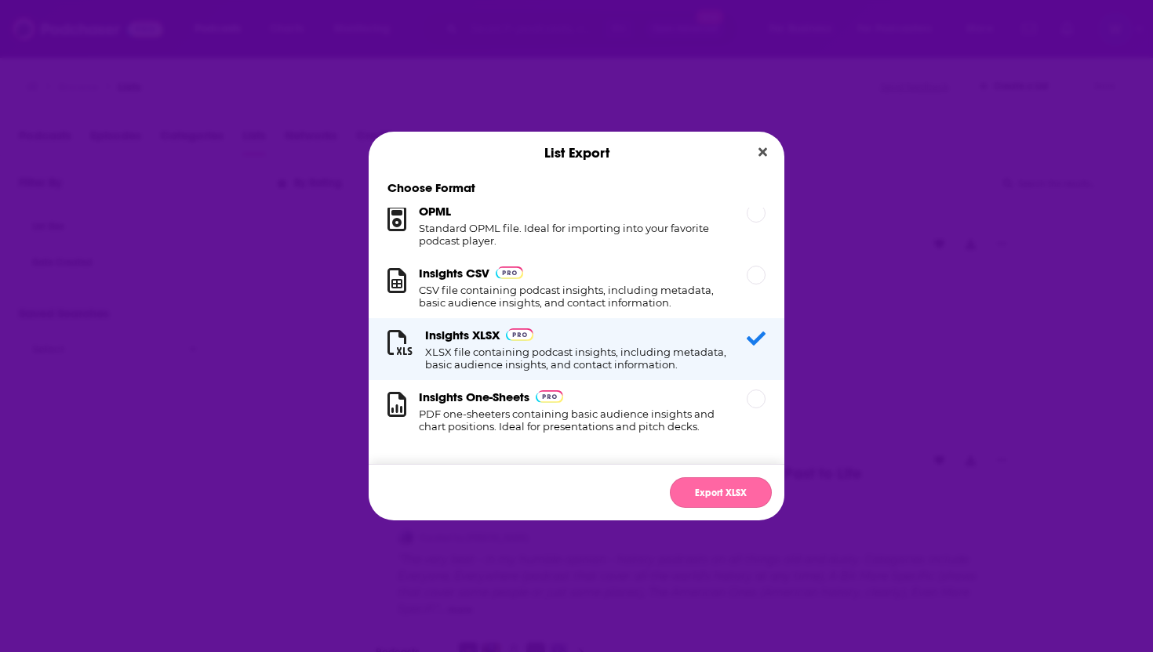
click at [713, 488] on button "Export XLSX" at bounding box center [721, 492] width 102 height 31
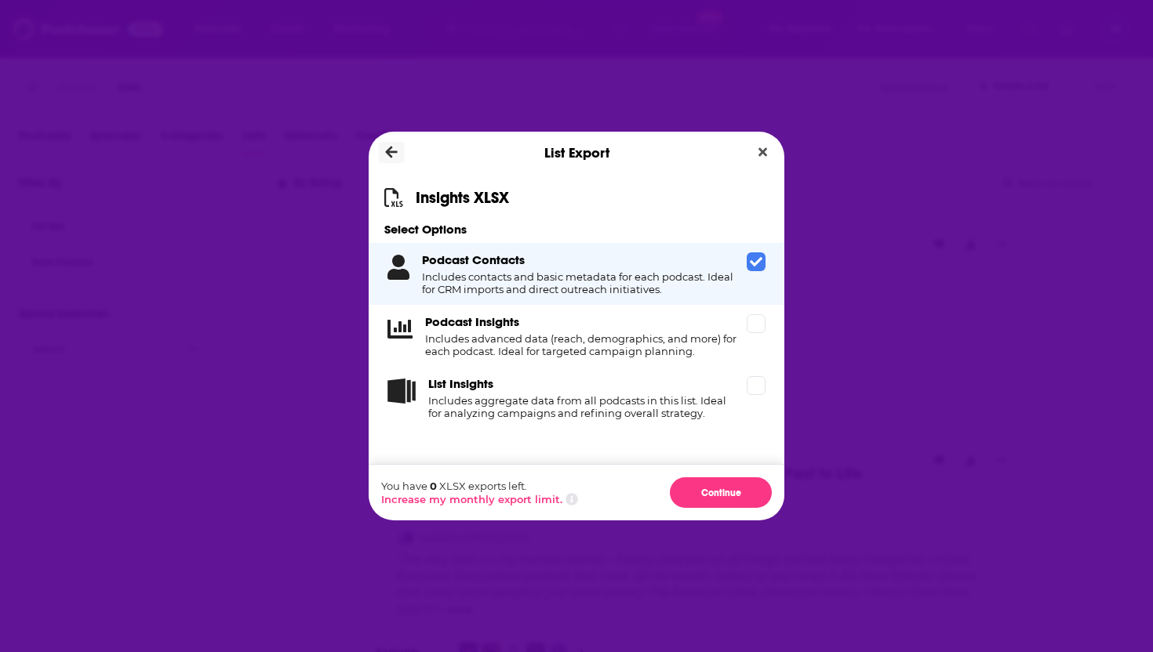
click at [398, 151] on button "Dialog" at bounding box center [392, 153] width 26 height 22
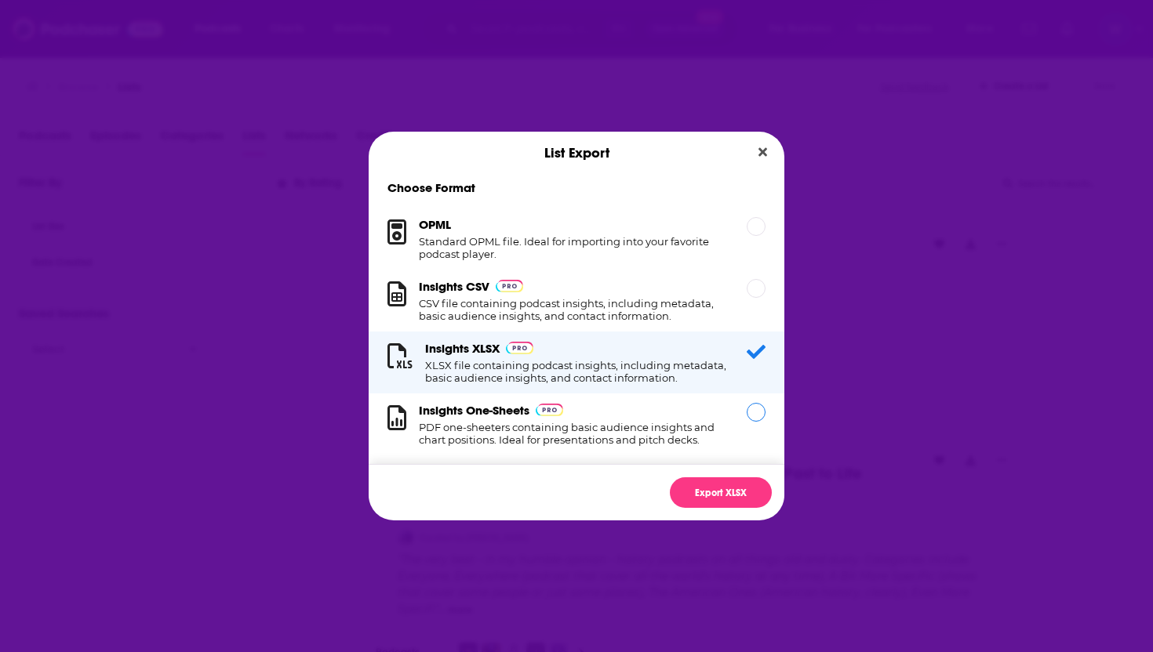
click at [764, 413] on div "Dialog" at bounding box center [755, 412] width 19 height 19
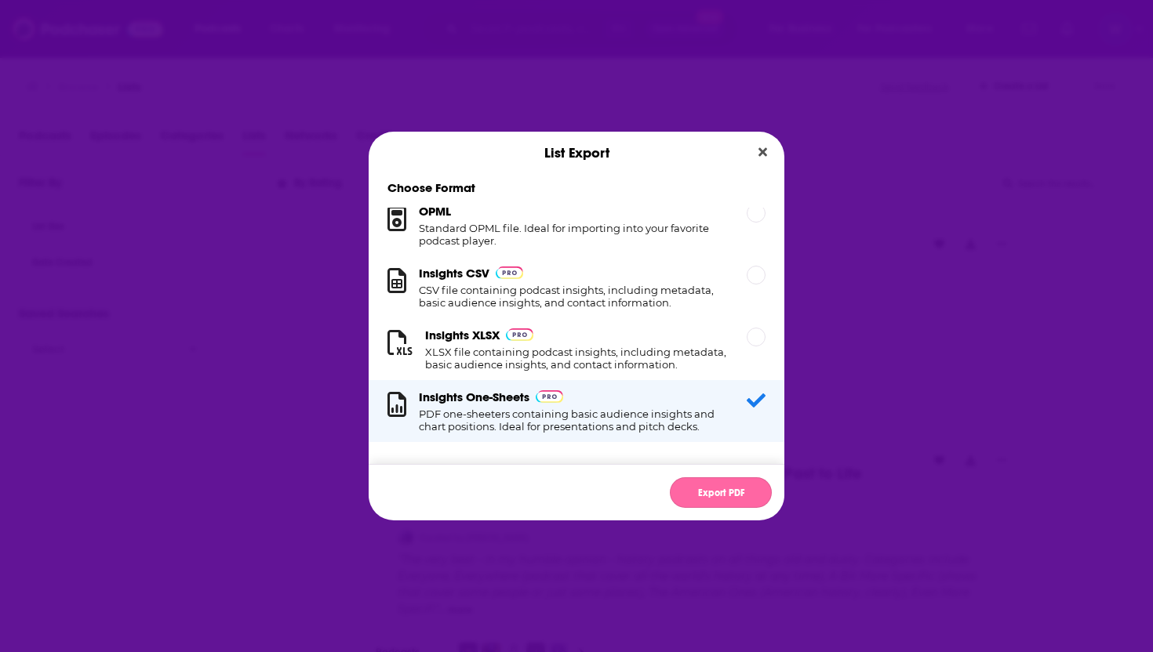
click at [702, 491] on button "Export PDF" at bounding box center [721, 492] width 102 height 31
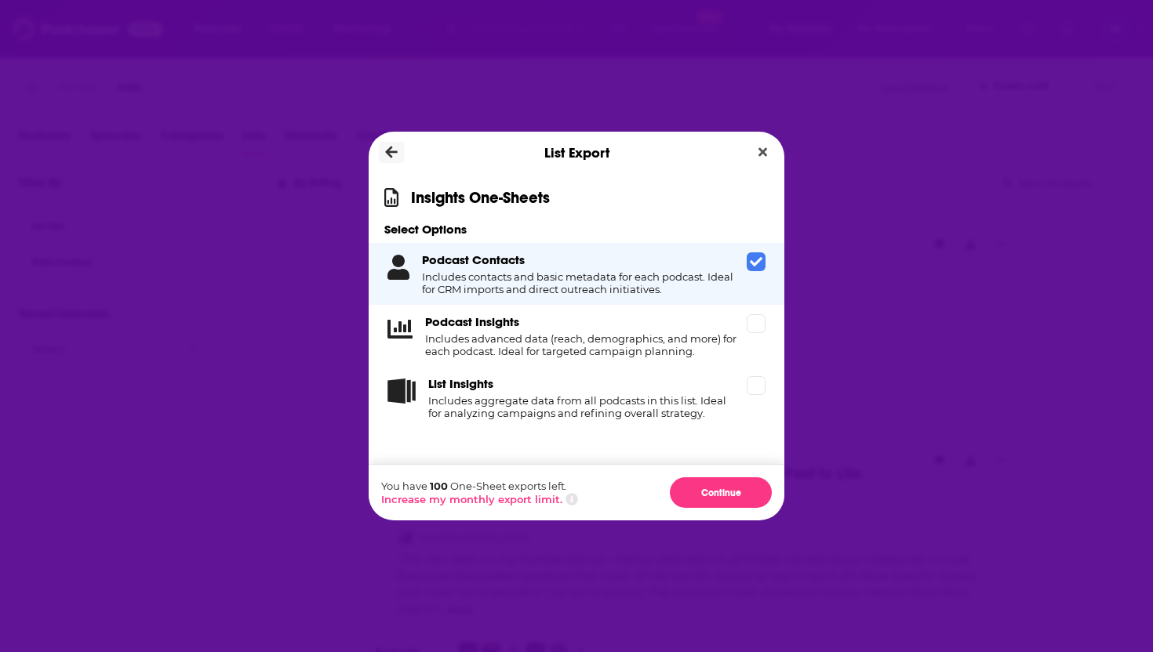
click at [388, 151] on icon "Dialog" at bounding box center [392, 153] width 12 height 12
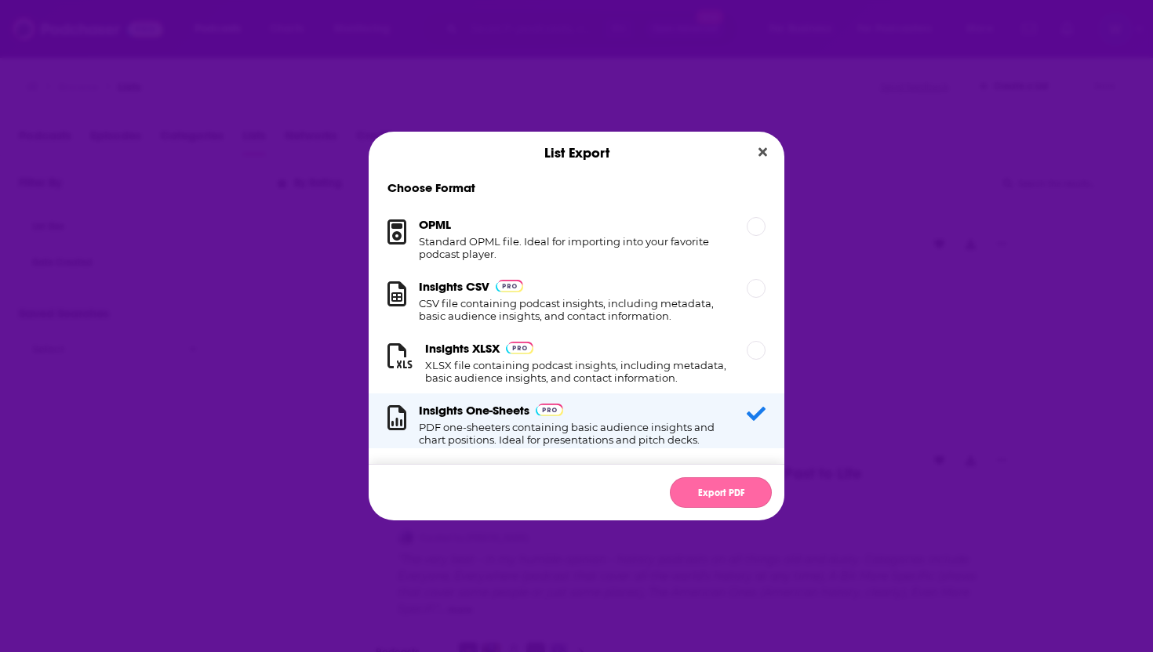
click at [692, 485] on button "Export PDF" at bounding box center [721, 492] width 102 height 31
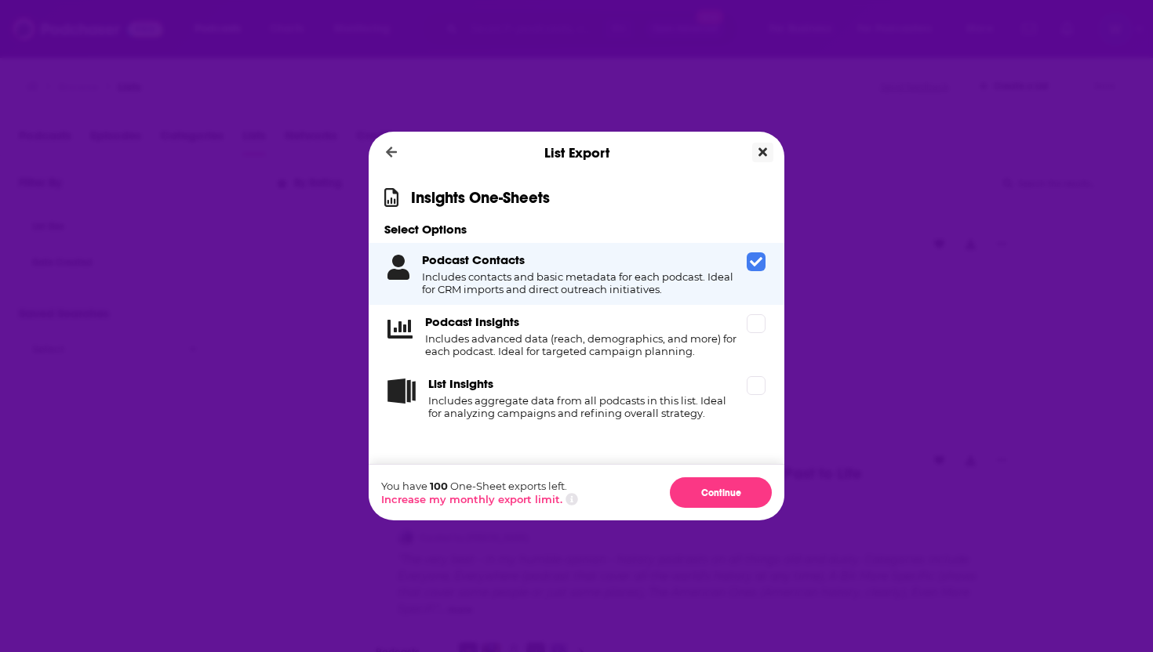
click at [766, 158] on icon "Close" at bounding box center [762, 152] width 9 height 13
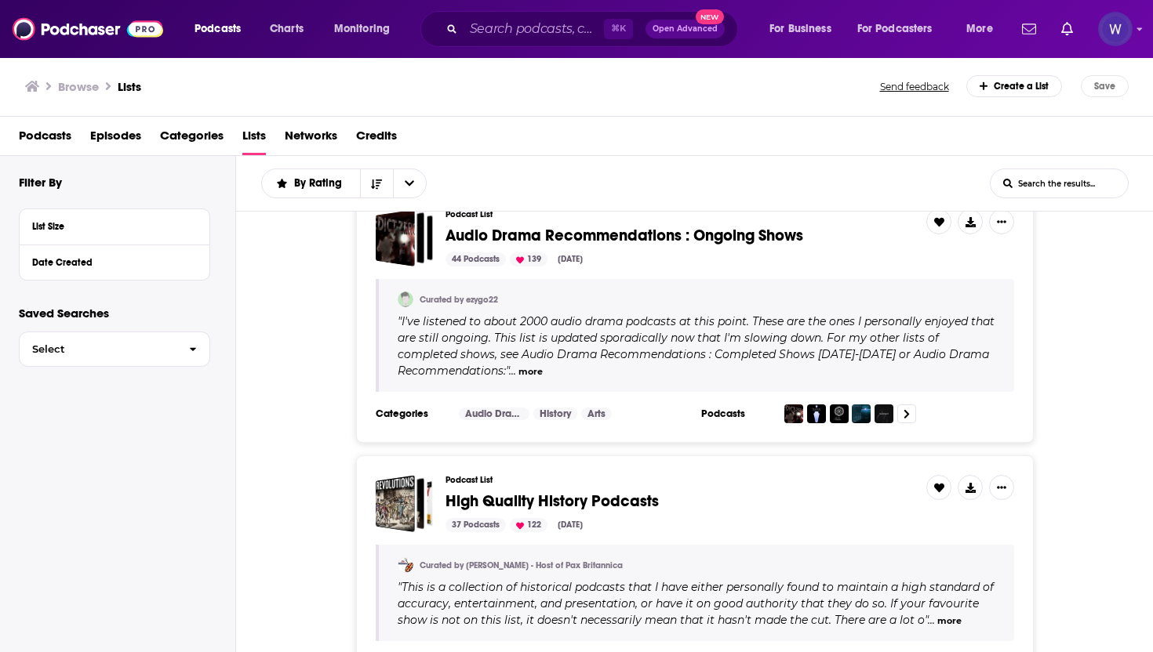
scroll to position [0, 0]
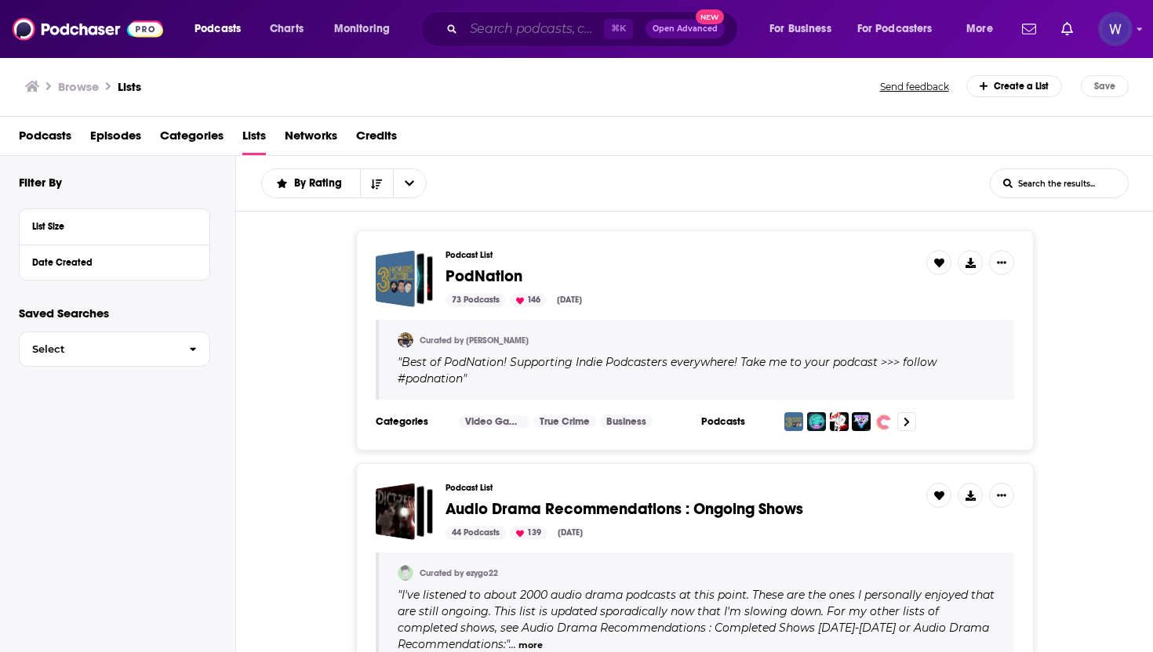
click at [543, 25] on input "Search podcasts, credits, & more..." at bounding box center [533, 28] width 140 height 25
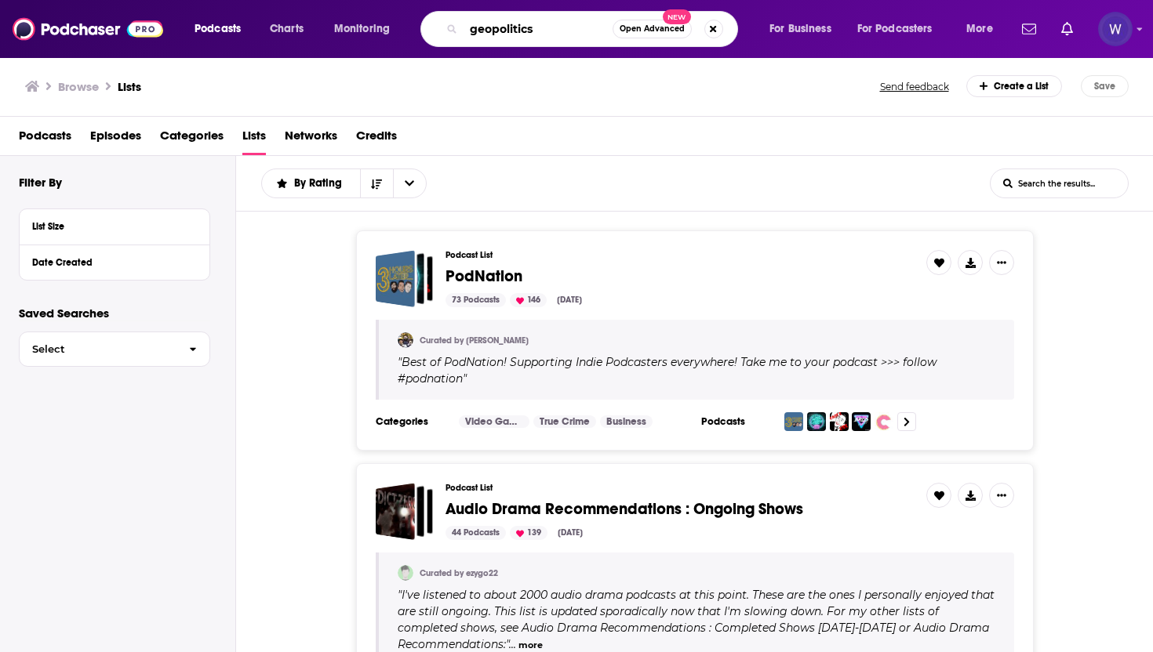
type input "geopolitics"
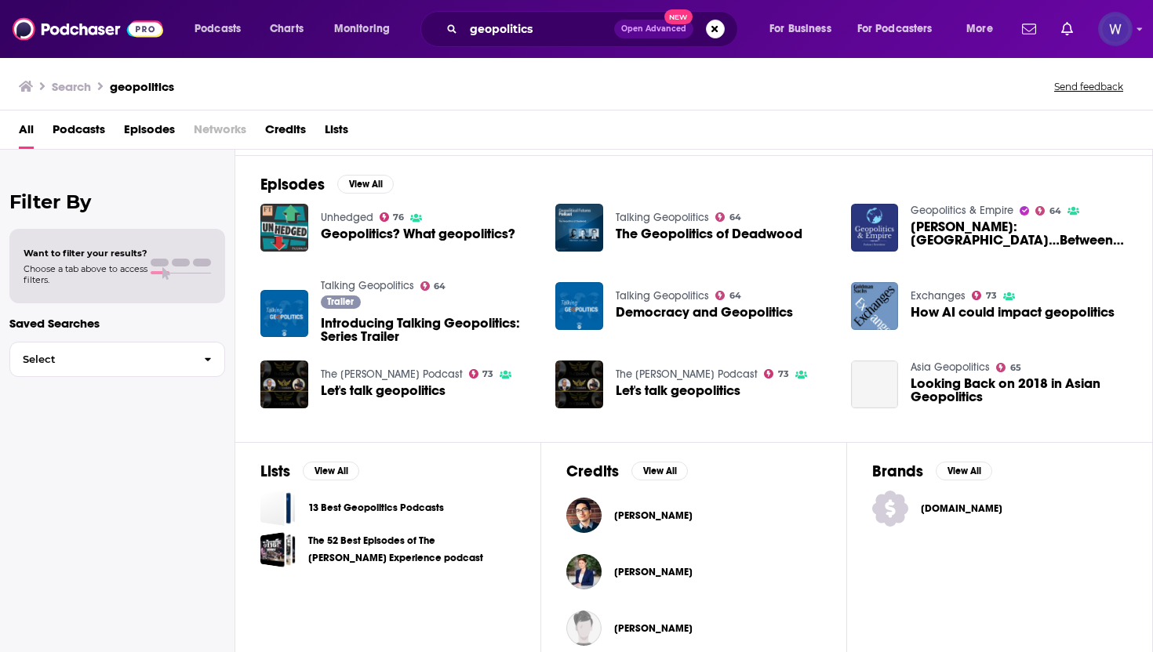
scroll to position [328, 0]
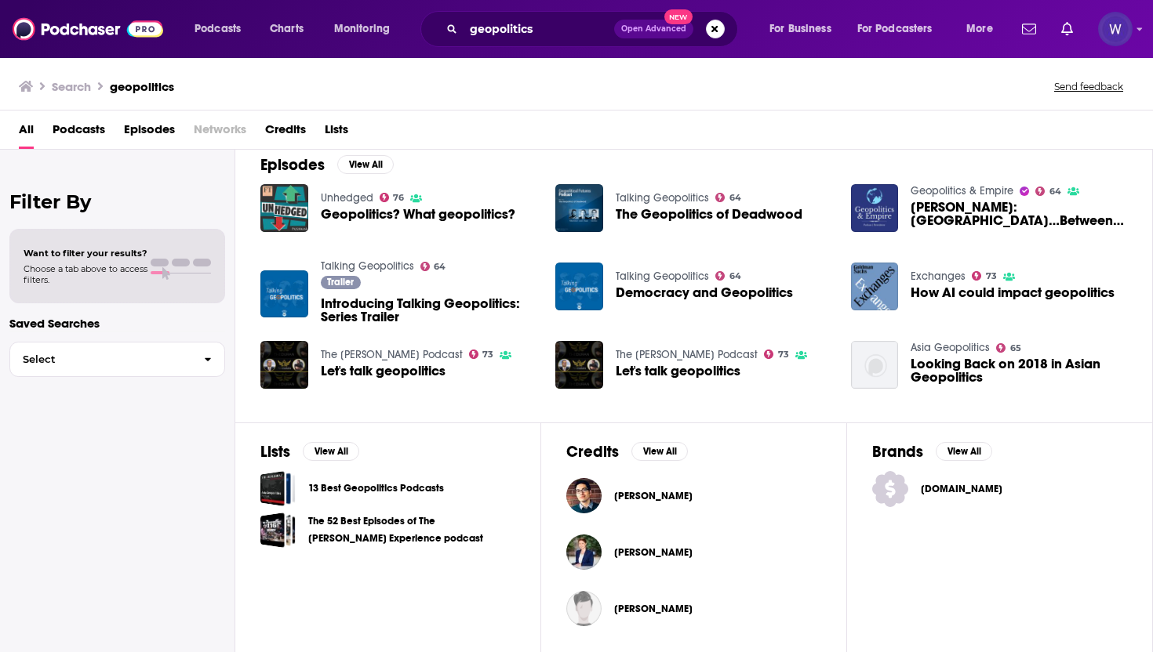
click at [340, 131] on span "Lists" at bounding box center [337, 133] width 24 height 32
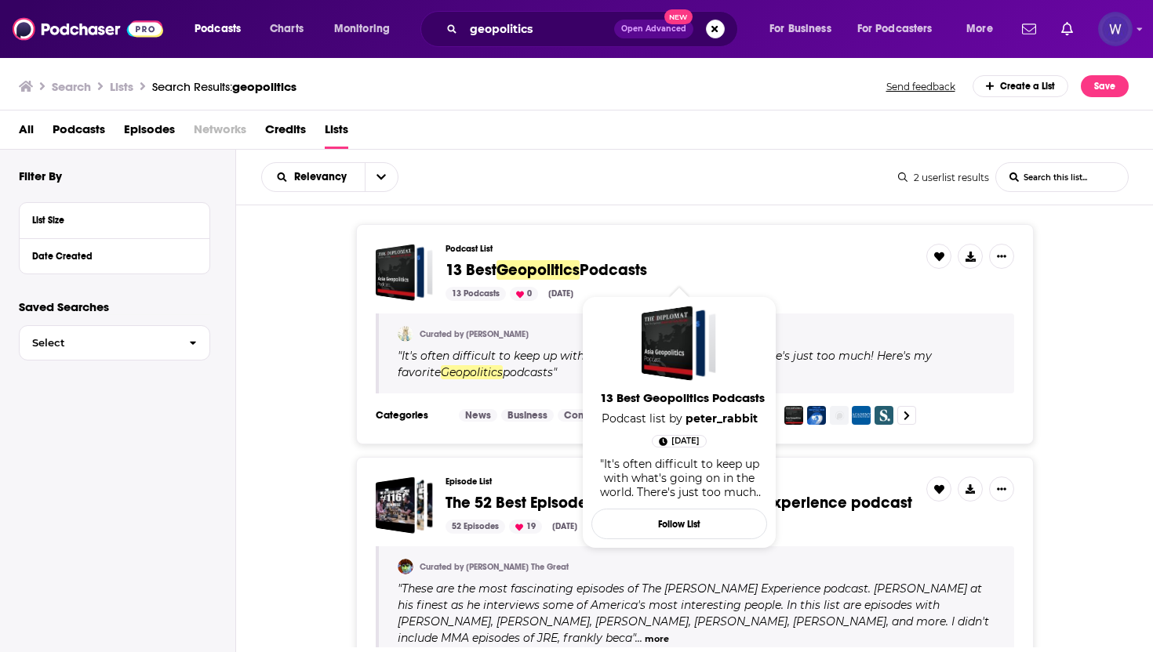
click at [486, 272] on span "13 Best" at bounding box center [470, 270] width 51 height 20
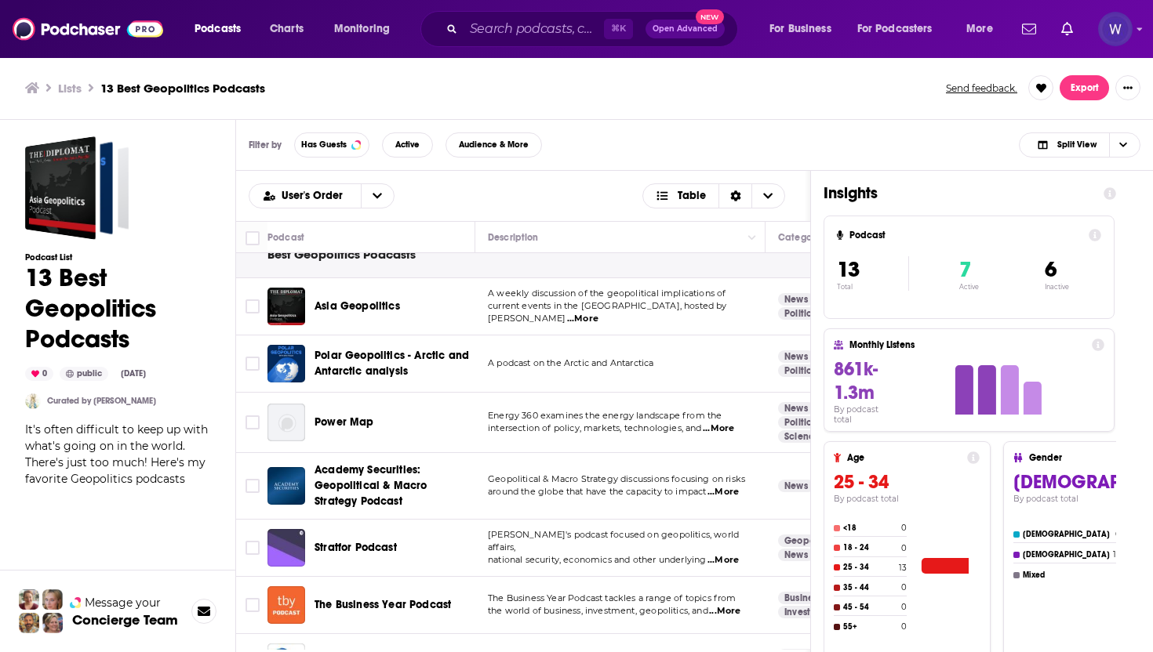
scroll to position [21, 0]
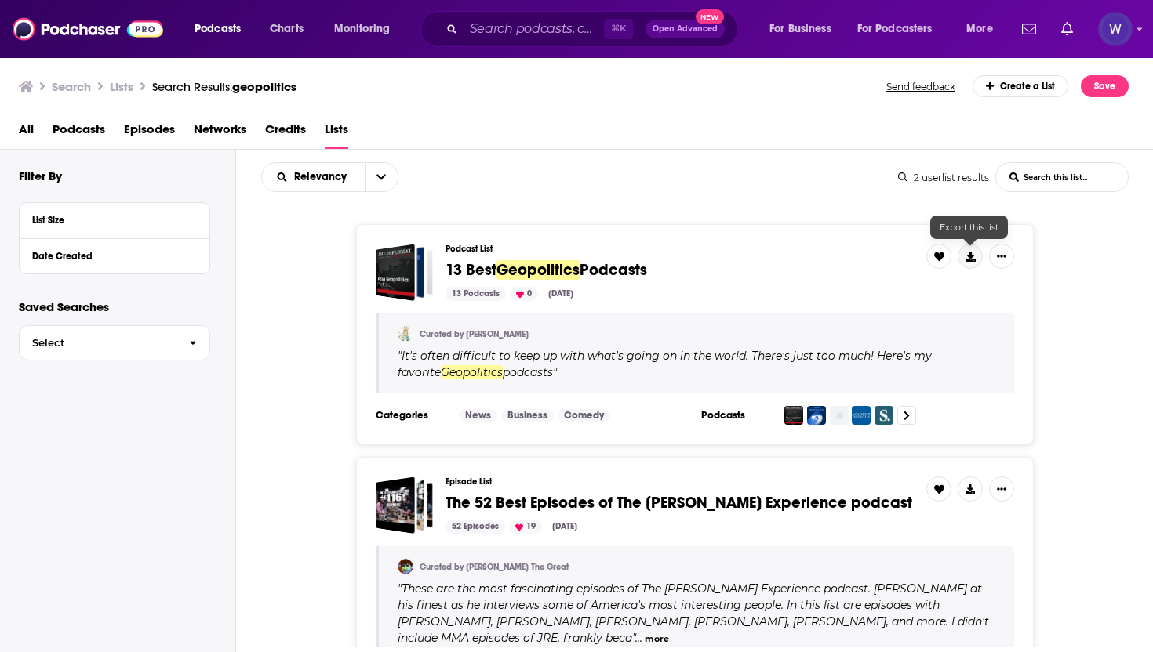
click at [974, 246] on button at bounding box center [969, 256] width 25 height 25
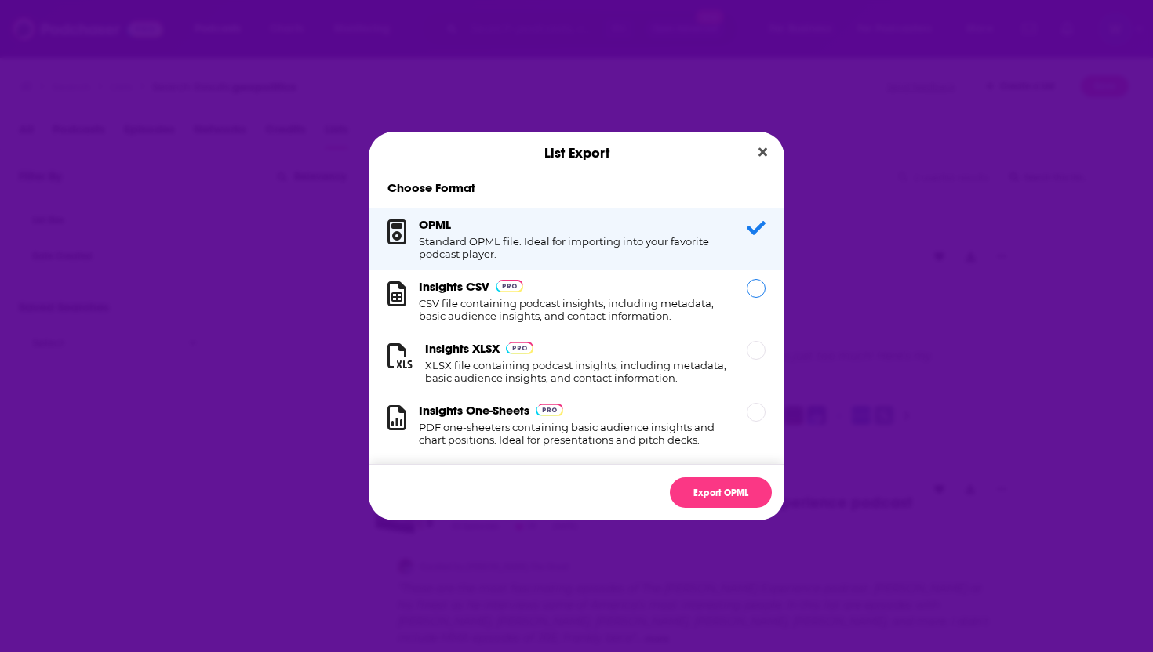
click at [608, 301] on h1 "CSV file containing podcast insights, including metadata, basic audience insigh…" at bounding box center [573, 309] width 309 height 25
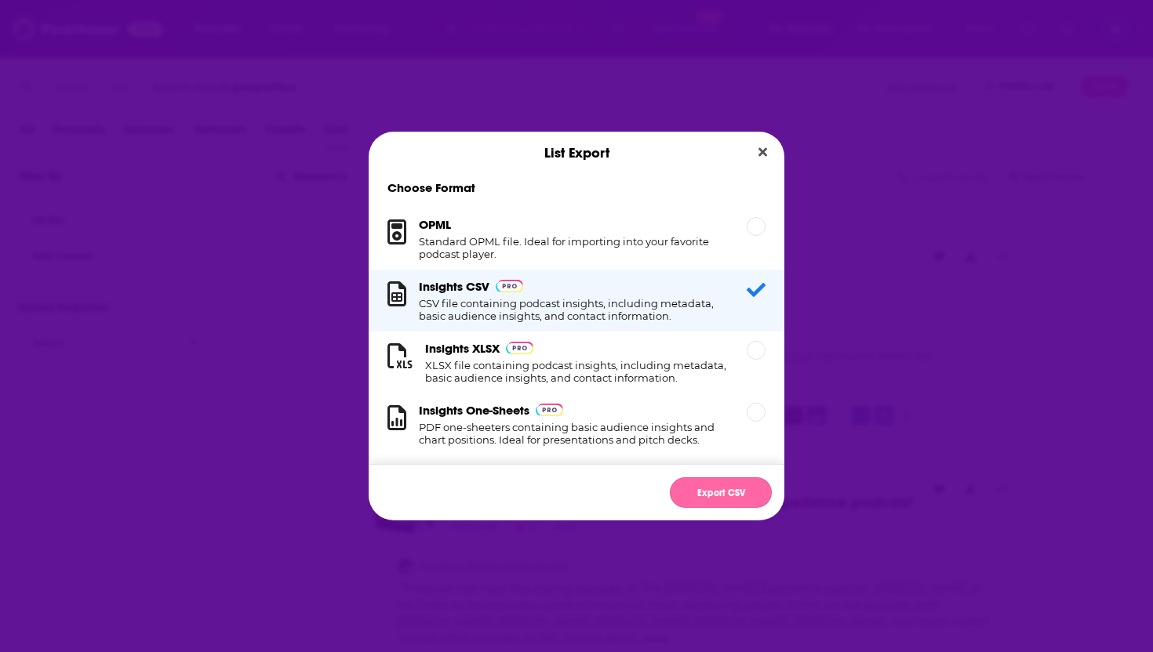
click at [708, 484] on button "Export CSV" at bounding box center [721, 492] width 102 height 31
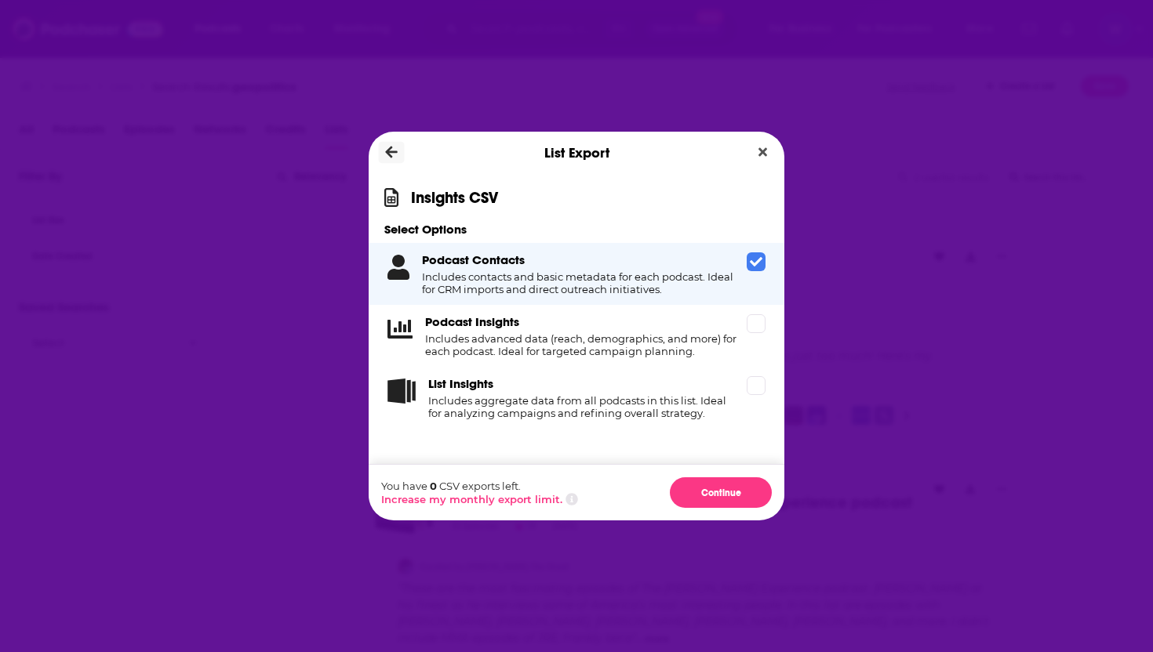
click at [386, 158] on icon "Dialog" at bounding box center [392, 153] width 12 height 14
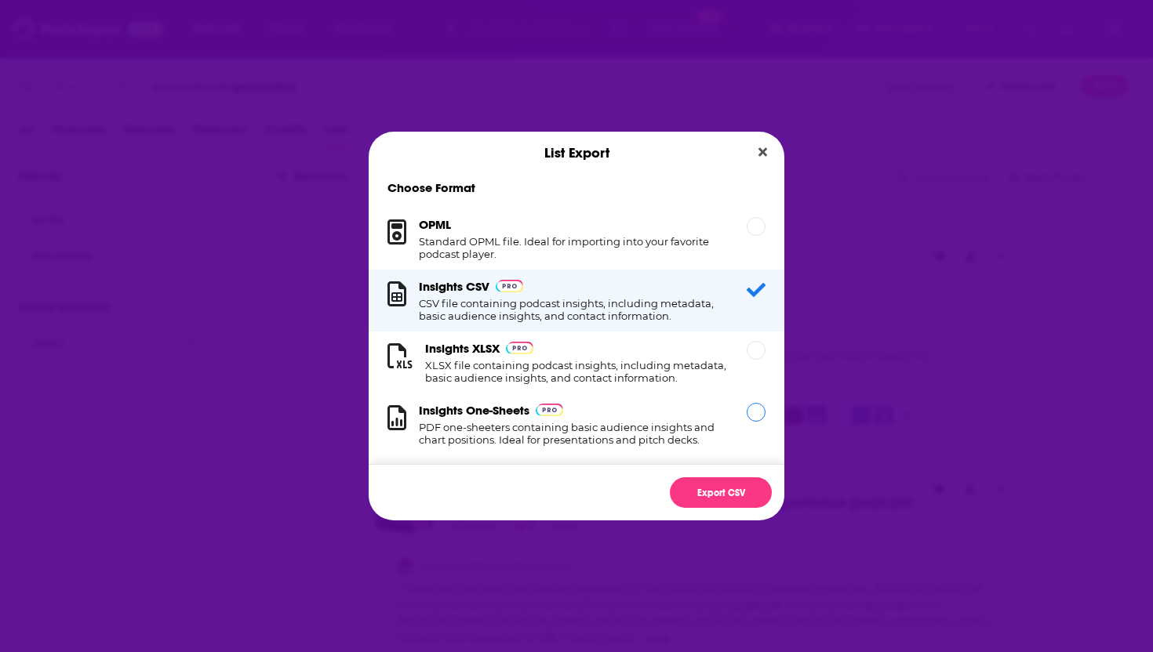
click at [563, 410] on img "Dialog" at bounding box center [548, 410] width 27 height 13
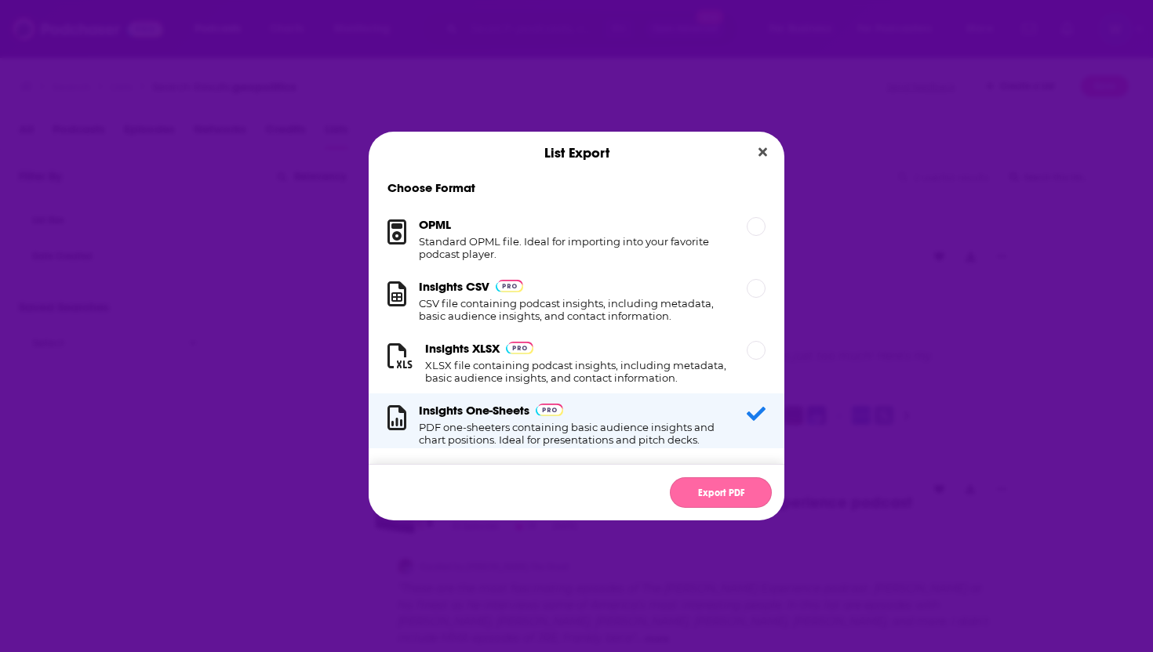
click at [713, 496] on button "Export PDF" at bounding box center [721, 492] width 102 height 31
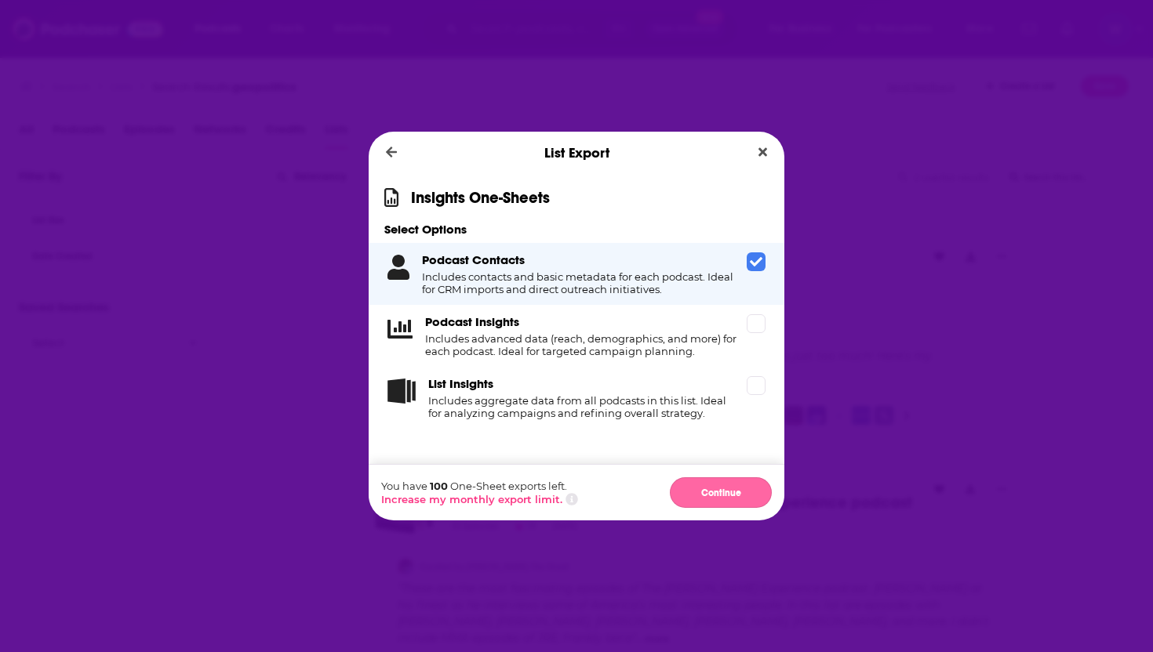
click at [721, 485] on button "Continue" at bounding box center [721, 492] width 102 height 31
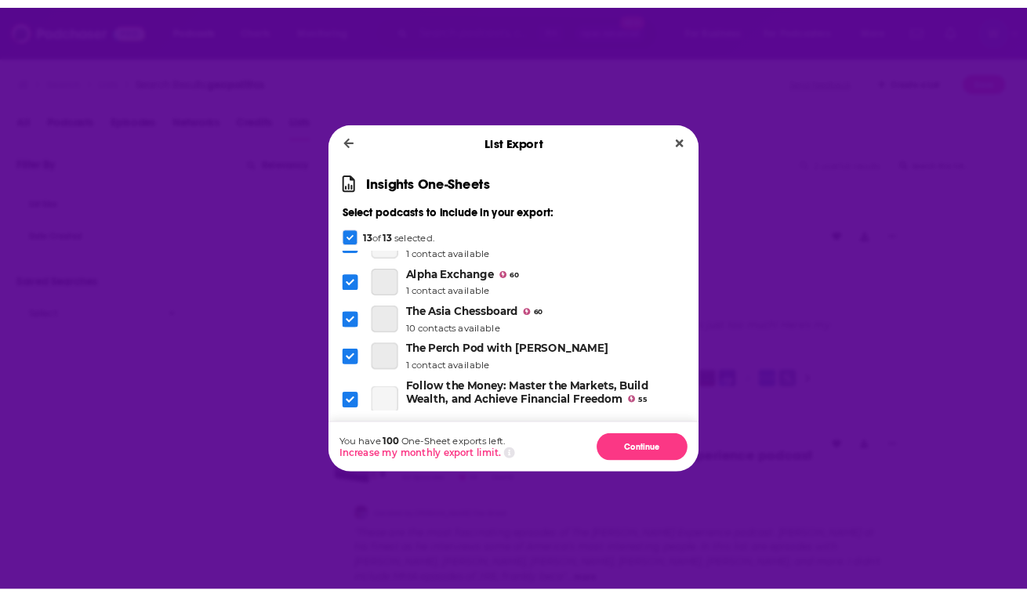
scroll to position [407, 0]
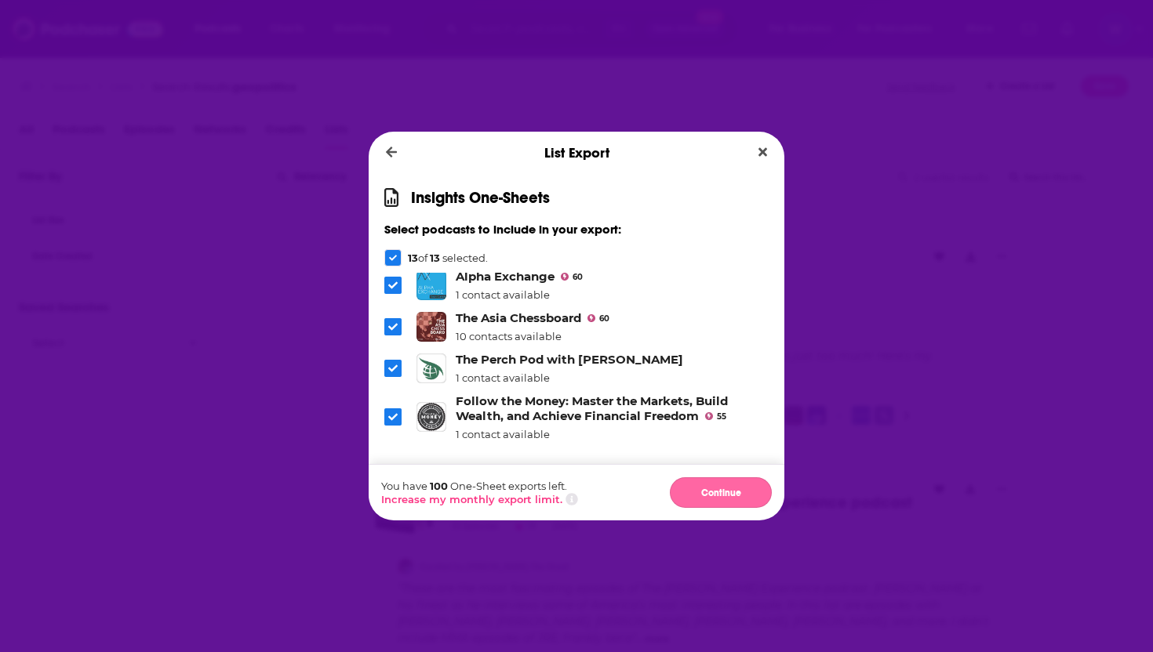
click at [688, 500] on button "Continue" at bounding box center [721, 492] width 102 height 31
